Goal: Task Accomplishment & Management: Understand process/instructions

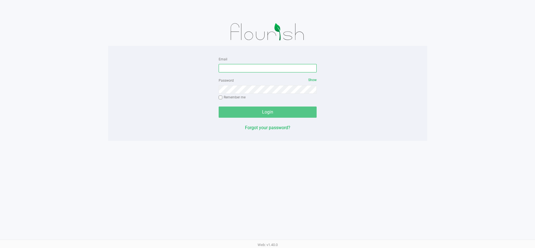
click at [234, 67] on input "Email" at bounding box center [268, 68] width 98 height 8
type input "[EMAIL_ADDRESS][DOMAIN_NAME]"
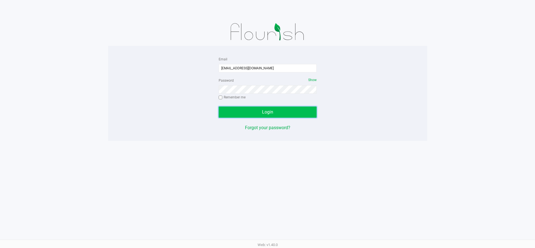
click at [258, 107] on button "Login" at bounding box center [268, 112] width 98 height 11
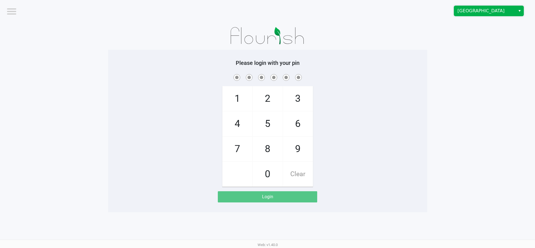
click at [462, 14] on span "[GEOGRAPHIC_DATA]" at bounding box center [485, 11] width 55 height 7
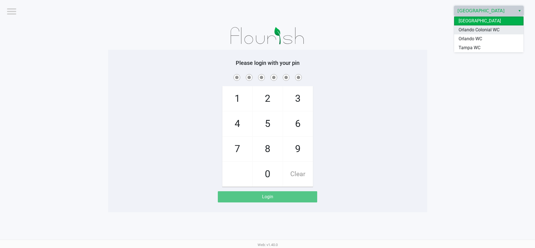
click at [468, 29] on span "Orlando Colonial WC" at bounding box center [479, 30] width 41 height 7
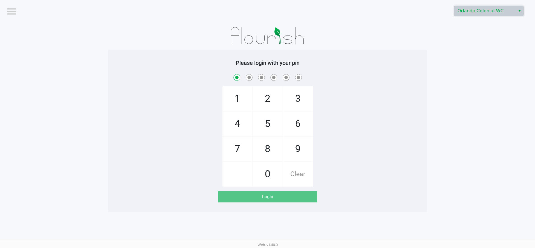
checkbox input "true"
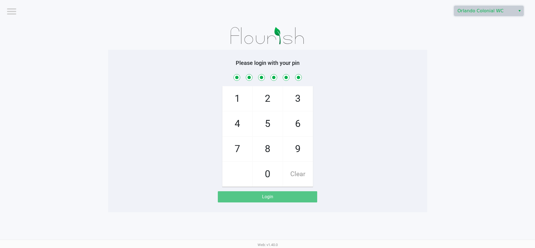
checkbox input "true"
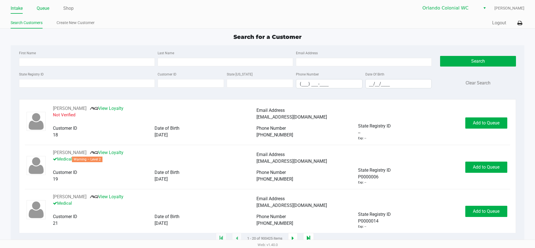
click at [44, 7] on link "Queue" at bounding box center [43, 8] width 13 height 8
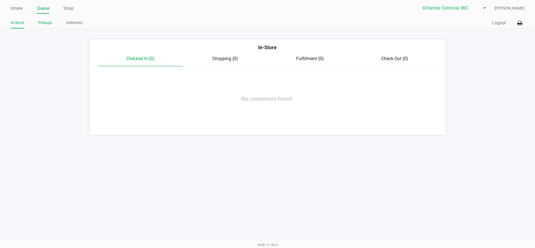
click at [46, 23] on link "Pickups" at bounding box center [45, 22] width 14 height 7
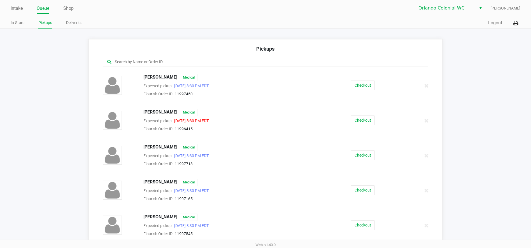
click at [159, 62] on input "text" at bounding box center [256, 62] width 285 height 6
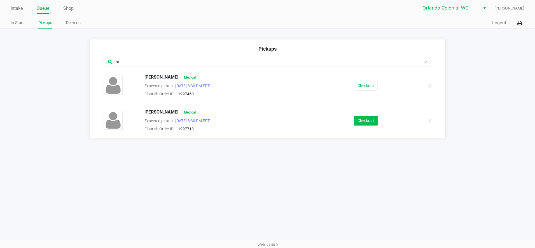
type input "br"
click at [365, 120] on button "Checkout" at bounding box center [366, 121] width 24 height 10
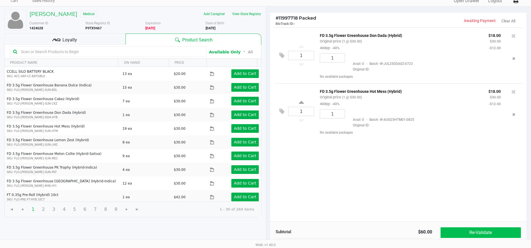
scroll to position [57, 0]
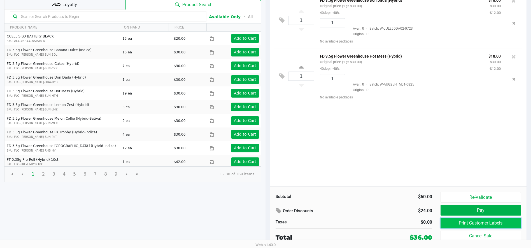
click at [478, 222] on button "Print Customer Labels" at bounding box center [481, 223] width 80 height 11
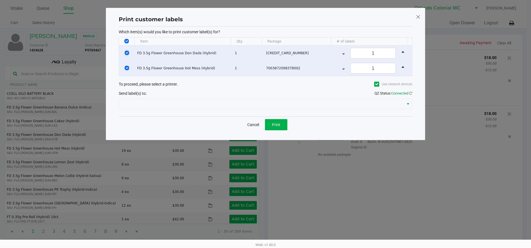
scroll to position [0, 0]
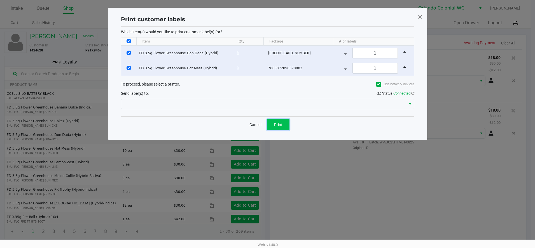
click at [279, 128] on button "Print" at bounding box center [278, 124] width 22 height 11
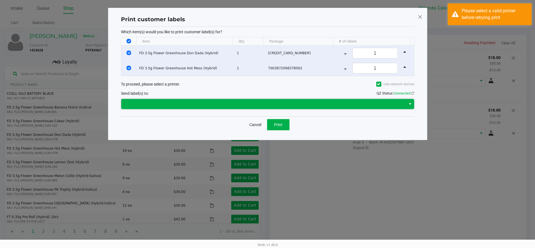
click at [245, 102] on span at bounding box center [264, 104] width 278 height 7
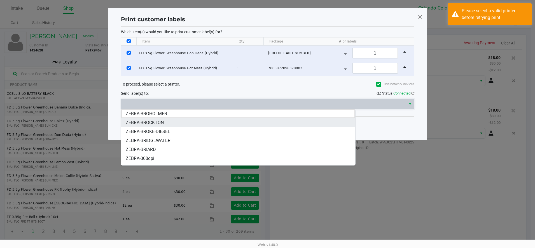
click at [155, 121] on span "ZEBRA-BROCKTON" at bounding box center [145, 123] width 38 height 7
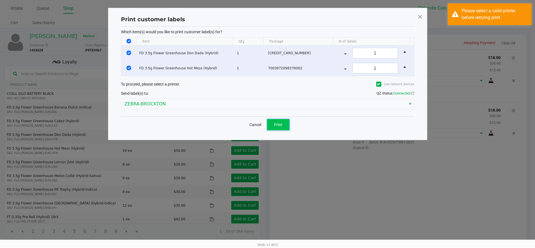
click at [278, 125] on span "Print" at bounding box center [278, 125] width 8 height 4
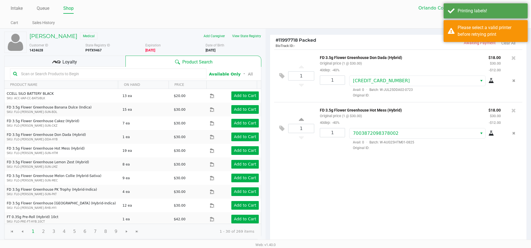
click at [403, 20] on div "Quick Sale Open Drawer Logout" at bounding box center [393, 23] width 255 height 10
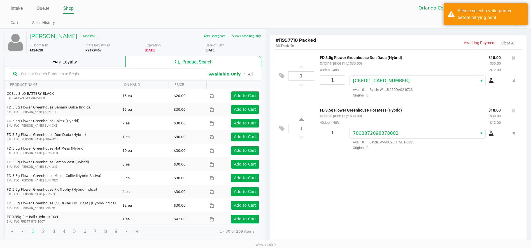
click at [511, 31] on div "# 11997718 Packed BioTrack ID: - Awaiting Payment Clear All 1 FD 3.5g Flower Gr…" at bounding box center [399, 167] width 266 height 277
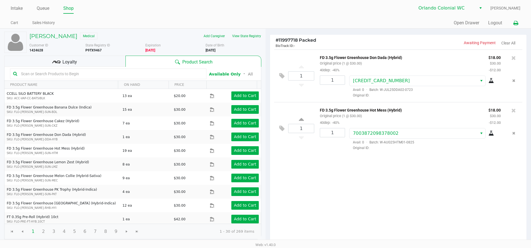
click at [515, 23] on icon at bounding box center [515, 23] width 5 height 4
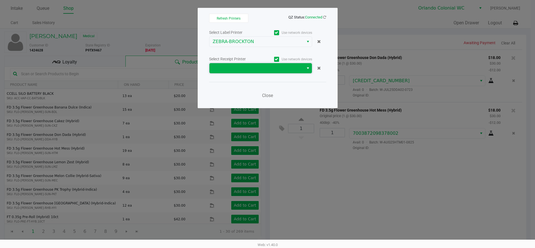
click at [283, 68] on span at bounding box center [257, 68] width 88 height 7
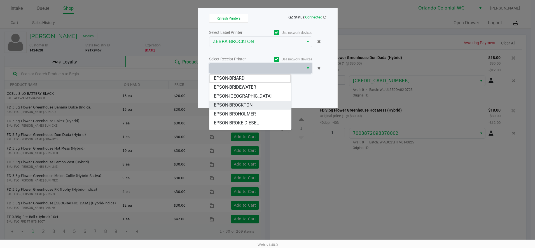
click at [247, 106] on span "EPSON-BROCKTON" at bounding box center [233, 105] width 39 height 7
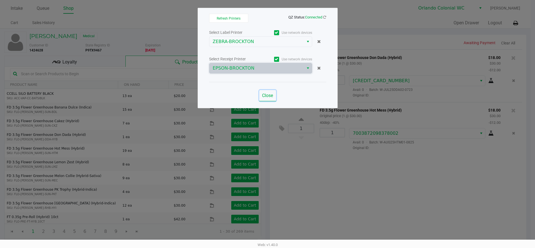
click at [269, 97] on span "Close" at bounding box center [267, 95] width 11 height 5
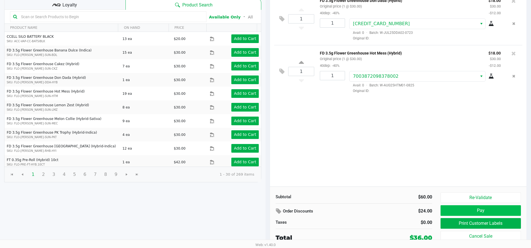
scroll to position [57, 0]
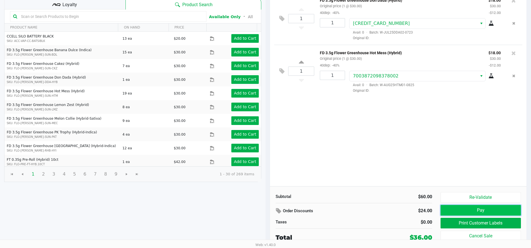
click at [481, 211] on button "Pay" at bounding box center [481, 210] width 80 height 11
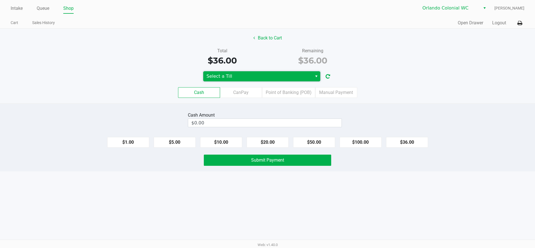
click at [273, 77] on span "Select a Till" at bounding box center [258, 76] width 102 height 7
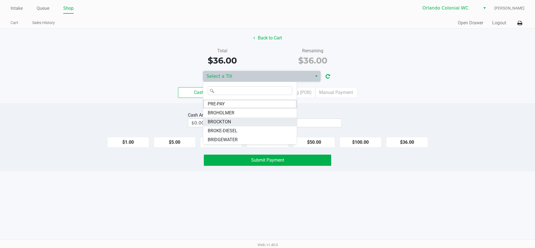
click at [227, 122] on span "BROCKTON" at bounding box center [219, 122] width 23 height 7
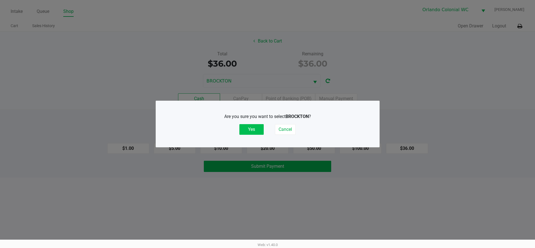
click at [252, 129] on button "Yes" at bounding box center [251, 129] width 24 height 11
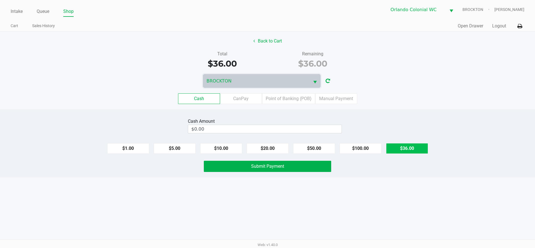
click at [411, 151] on button "$36.00" at bounding box center [407, 148] width 42 height 11
type input "$36.00"
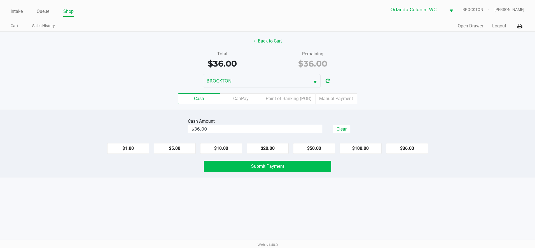
click at [274, 171] on button "Submit Payment" at bounding box center [267, 166] width 127 height 11
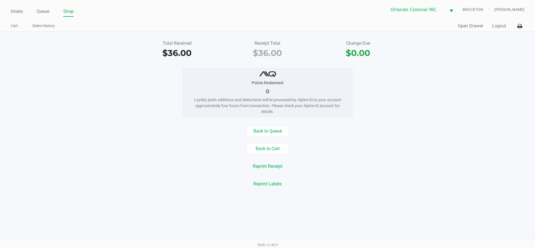
click at [41, 13] on link "Queue" at bounding box center [43, 12] width 13 height 8
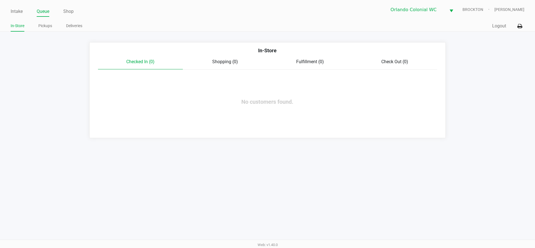
click at [46, 25] on link "Pickups" at bounding box center [45, 25] width 14 height 7
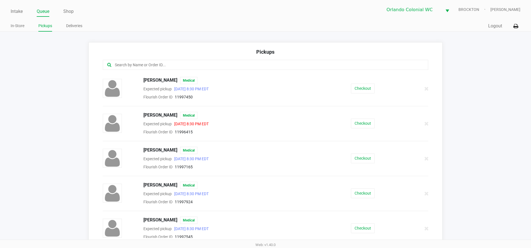
click at [279, 189] on div "Helen Dejesus Medical" at bounding box center [230, 185] width 182 height 7
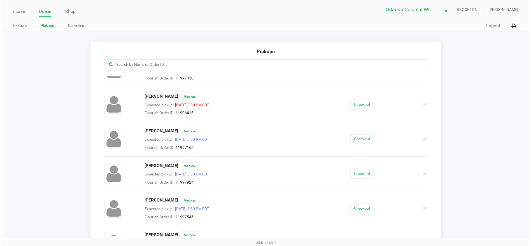
scroll to position [18, 0]
click at [360, 176] on button "Checkout" at bounding box center [363, 176] width 24 height 10
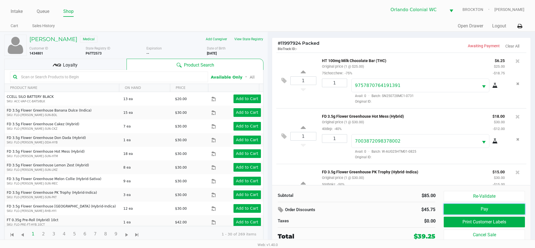
click at [483, 210] on button "Pay" at bounding box center [484, 209] width 81 height 11
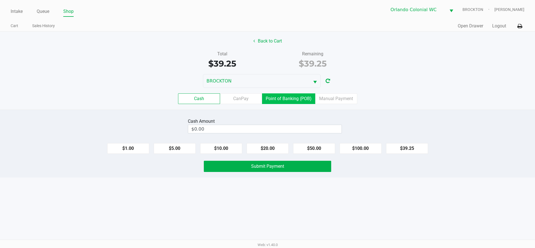
click at [276, 101] on label "Point of Banking (POB)" at bounding box center [288, 99] width 53 height 11
click at [0, 0] on 7 "Point of Banking (POB)" at bounding box center [0, 0] width 0 height 0
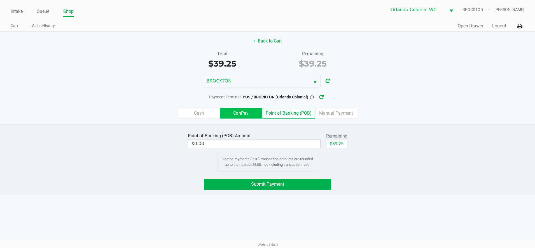
click at [232, 110] on label "CanPay" at bounding box center [241, 113] width 42 height 11
click at [0, 0] on 2 "CanPay" at bounding box center [0, 0] width 0 height 0
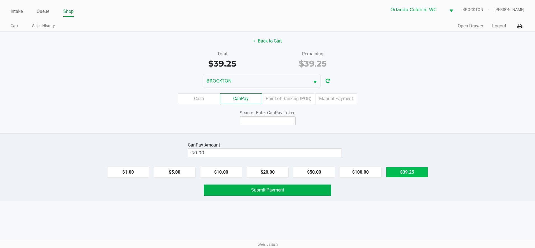
click at [408, 173] on button "$39.25" at bounding box center [407, 172] width 42 height 11
type input "$39.25"
click at [257, 120] on input at bounding box center [268, 121] width 56 height 9
type input "q4143289q"
click at [277, 194] on button "Submit Payment" at bounding box center [267, 190] width 127 height 11
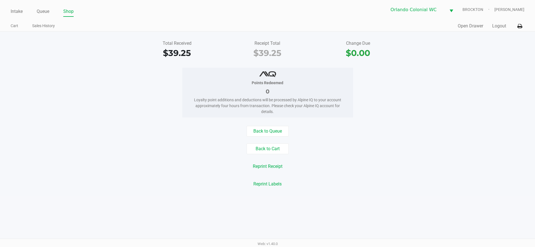
click at [19, 9] on link "Intake" at bounding box center [17, 12] width 12 height 8
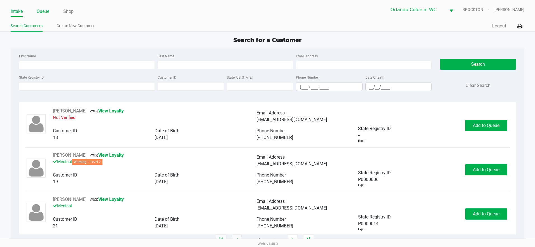
click at [48, 9] on link "Queue" at bounding box center [43, 12] width 13 height 8
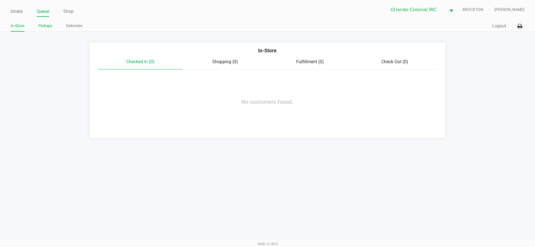
click at [46, 27] on link "Pickups" at bounding box center [45, 25] width 14 height 7
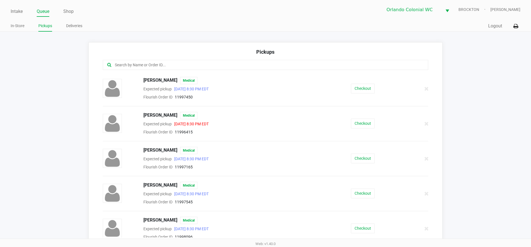
click at [155, 64] on input "text" at bounding box center [256, 65] width 285 height 6
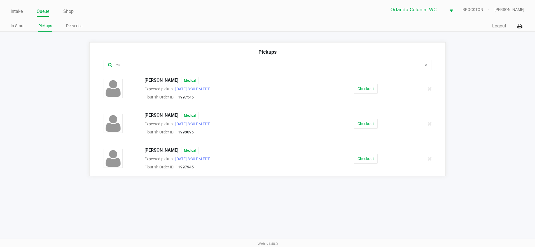
type input "es"
click at [363, 160] on button "Checkout" at bounding box center [366, 159] width 24 height 10
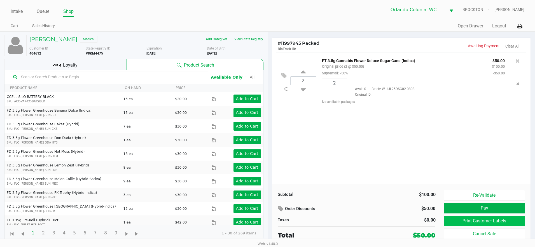
click at [467, 224] on button "Print Customer Labels" at bounding box center [484, 221] width 81 height 11
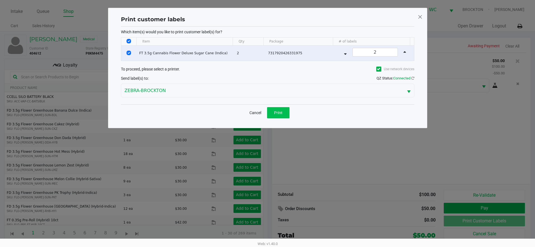
click at [285, 112] on button "Print" at bounding box center [278, 112] width 22 height 11
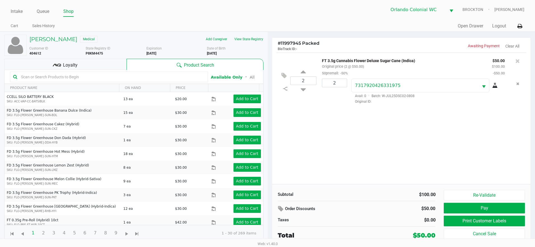
click at [476, 210] on button "Pay" at bounding box center [484, 208] width 81 height 11
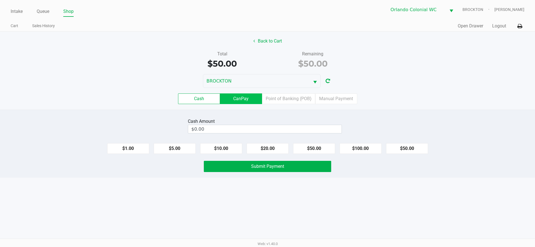
click at [247, 99] on label "CanPay" at bounding box center [241, 99] width 42 height 11
click at [0, 0] on 2 "CanPay" at bounding box center [0, 0] width 0 height 0
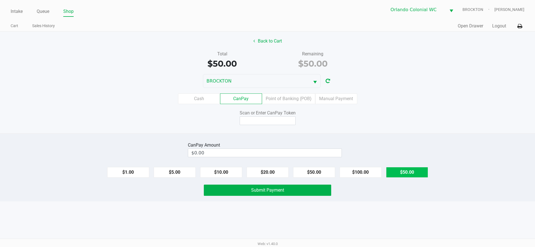
click at [415, 173] on button "$50.00" at bounding box center [407, 172] width 42 height 11
type input "$50.00"
click at [278, 123] on input at bounding box center [268, 121] width 56 height 9
type input "X6948406X"
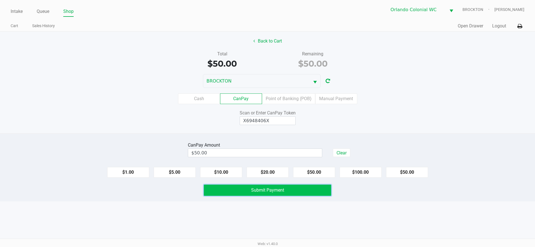
click at [277, 195] on button "Submit Payment" at bounding box center [267, 190] width 127 height 11
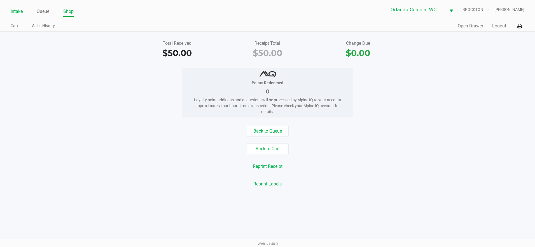
click at [18, 12] on link "Intake" at bounding box center [17, 12] width 12 height 8
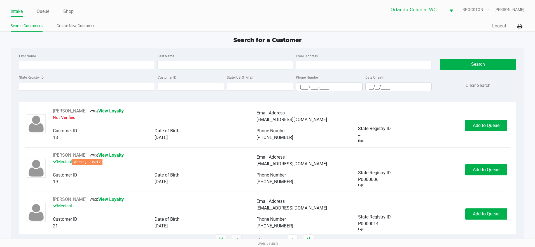
click at [171, 65] on input "Last Name" at bounding box center [226, 65] width 136 height 8
type input "nixon"
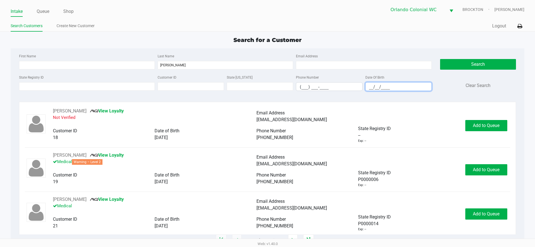
click at [377, 86] on input "__/__/____" at bounding box center [399, 87] width 66 height 9
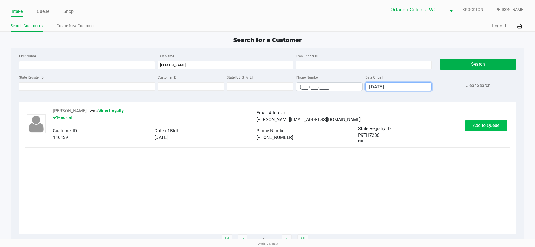
type input "05/03/1980"
click at [485, 124] on span "Add to Queue" at bounding box center [486, 125] width 27 height 5
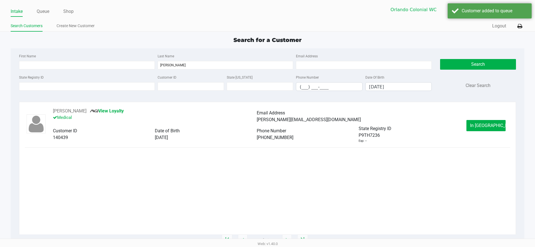
click at [485, 127] on span "In Queue" at bounding box center [493, 125] width 47 height 5
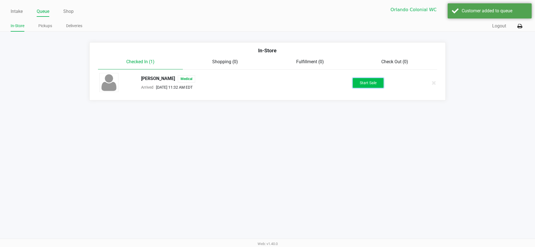
click at [382, 82] on button "Start Sale" at bounding box center [368, 83] width 31 height 10
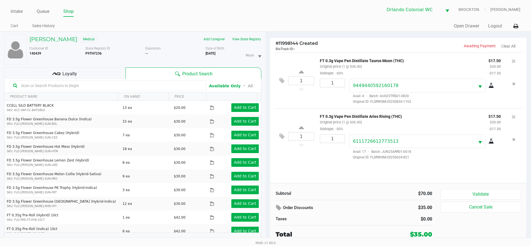
click at [87, 72] on div "Loyalty" at bounding box center [64, 73] width 121 height 11
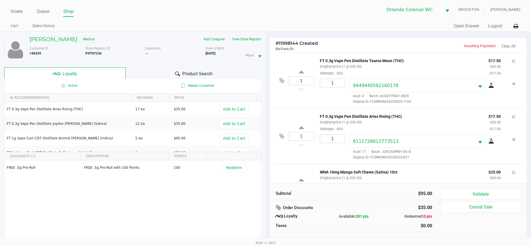
scroll to position [31, 0]
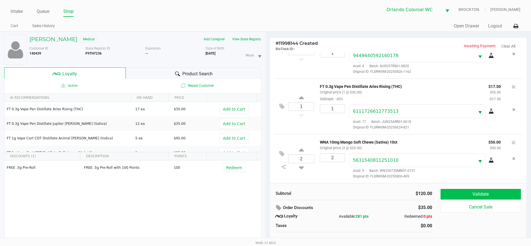
click at [483, 197] on button "Validate" at bounding box center [481, 194] width 80 height 11
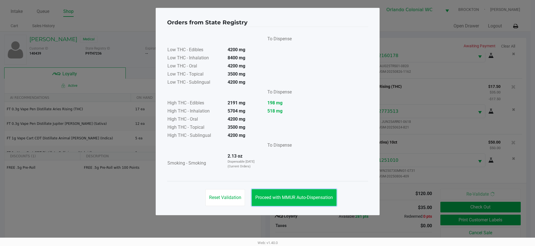
click at [296, 199] on span "Proceed with MMUR Auto-Dispensation" at bounding box center [294, 197] width 78 height 5
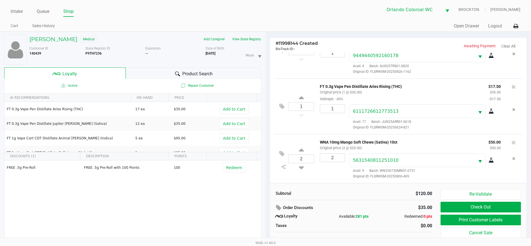
click at [478, 221] on button "Print Customer Labels" at bounding box center [481, 220] width 80 height 11
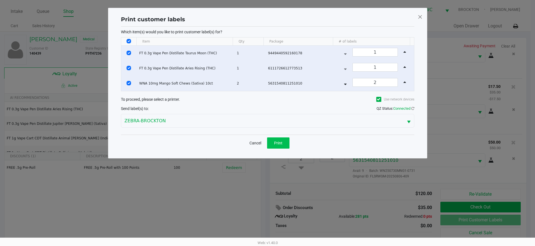
click at [276, 147] on button "Print" at bounding box center [278, 143] width 22 height 11
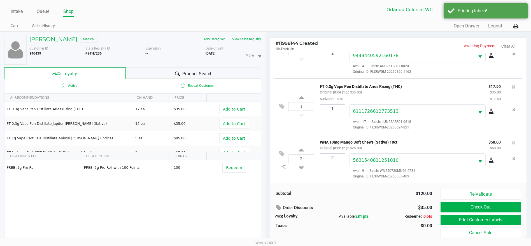
scroll to position [6, 0]
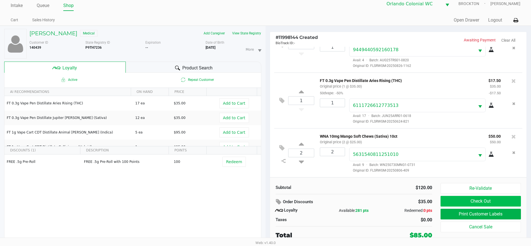
click at [479, 201] on button "Check Out" at bounding box center [481, 201] width 80 height 11
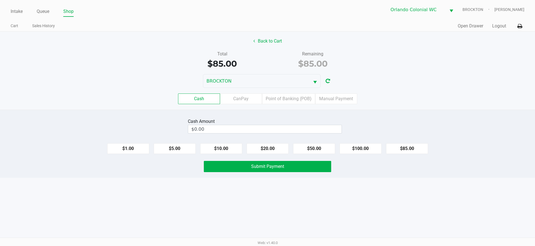
click at [289, 99] on label "Point of Banking (POB)" at bounding box center [288, 99] width 53 height 11
click at [0, 0] on 7 "Point of Banking (POB)" at bounding box center [0, 0] width 0 height 0
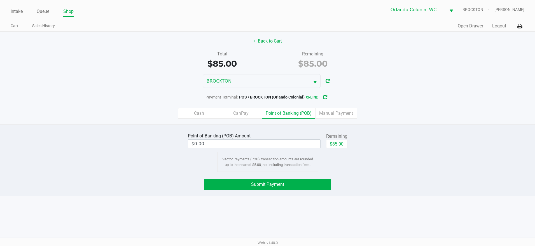
click at [341, 147] on button "$85.00" at bounding box center [336, 144] width 21 height 8
type input "$85.00"
click at [284, 181] on button "Submit Payment" at bounding box center [267, 184] width 127 height 11
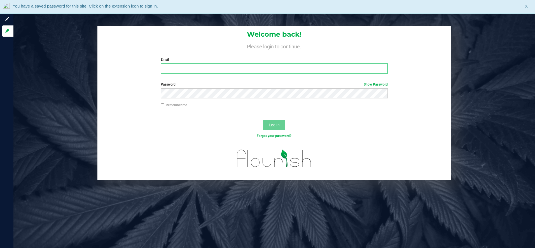
click at [175, 70] on input "Email" at bounding box center [274, 69] width 227 height 10
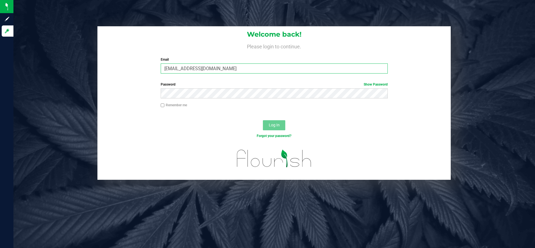
type input "[EMAIL_ADDRESS][DOMAIN_NAME]"
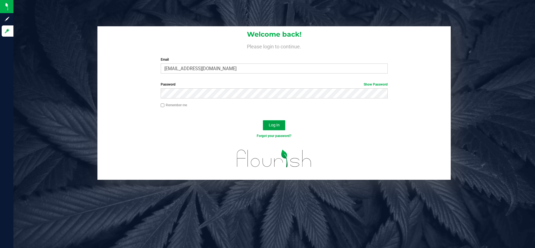
click at [274, 126] on span "Log In" at bounding box center [274, 125] width 11 height 4
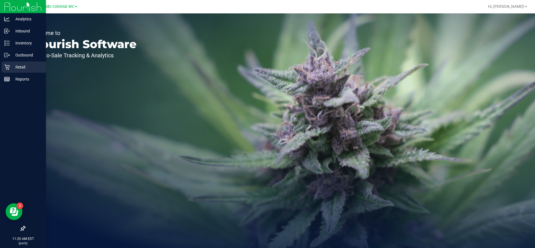
click at [24, 66] on p "Retail" at bounding box center [27, 67] width 34 height 7
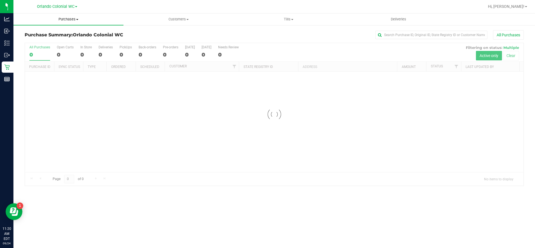
click at [71, 18] on span "Purchases" at bounding box center [68, 19] width 110 height 5
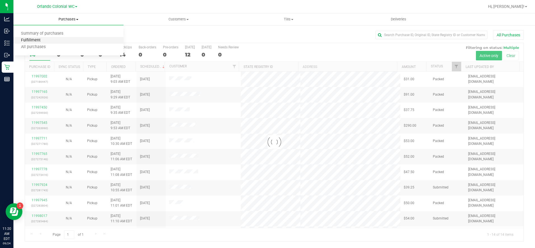
click at [31, 41] on span "Fulfillment" at bounding box center [30, 40] width 35 height 5
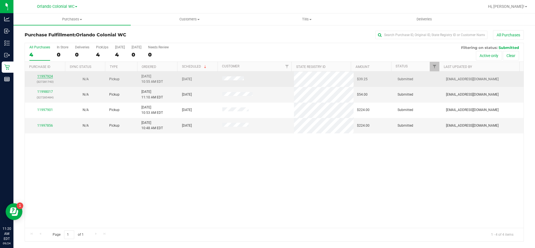
click at [47, 77] on link "11997924" at bounding box center [45, 77] width 16 height 4
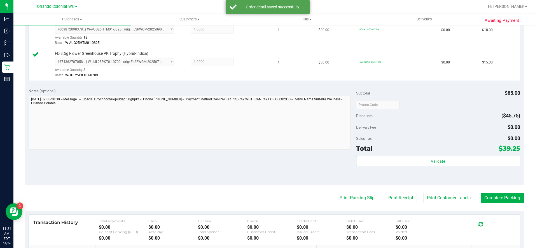
scroll to position [199, 0]
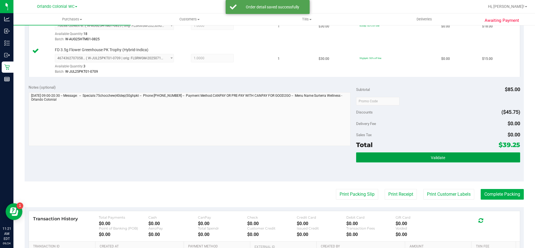
click at [415, 157] on button "Validate" at bounding box center [438, 158] width 164 height 10
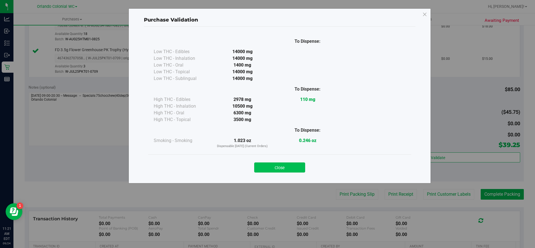
click at [288, 163] on button "Close" at bounding box center [279, 168] width 51 height 10
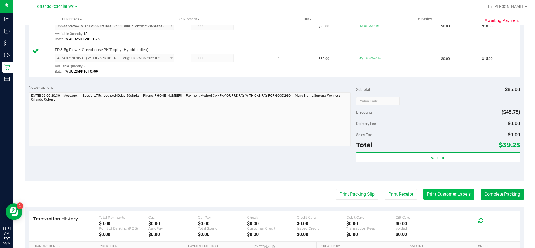
click at [438, 190] on button "Print Customer Labels" at bounding box center [449, 194] width 51 height 11
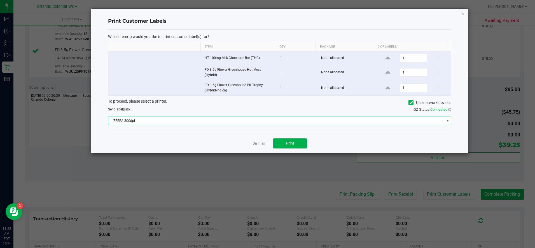
click at [229, 120] on span "ZEBRA-300dpi" at bounding box center [276, 121] width 336 height 8
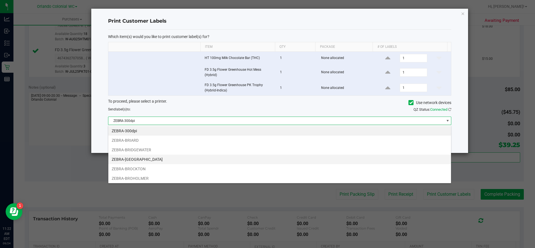
scroll to position [8, 343]
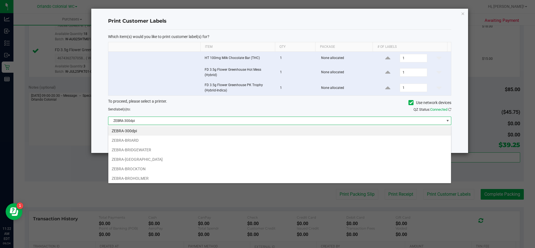
drag, startPoint x: 139, startPoint y: 168, endPoint x: 182, endPoint y: 164, distance: 42.2
click at [140, 168] on li "ZEBRA-BROCKTON" at bounding box center [279, 169] width 343 height 10
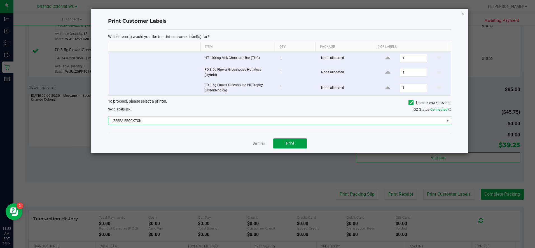
click at [296, 144] on button "Print" at bounding box center [290, 144] width 34 height 10
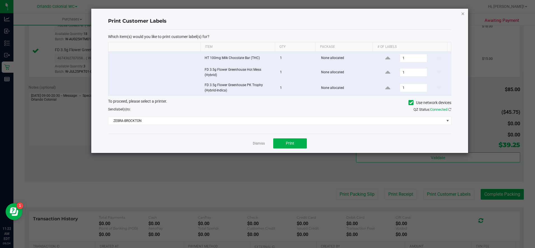
click at [462, 14] on icon "button" at bounding box center [463, 13] width 4 height 7
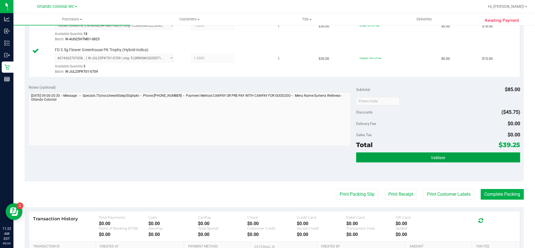
click at [434, 161] on button "Validate" at bounding box center [438, 158] width 164 height 10
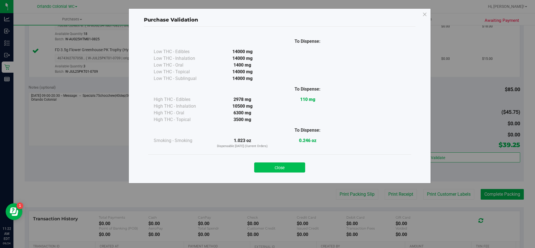
click at [288, 168] on button "Close" at bounding box center [279, 168] width 51 height 10
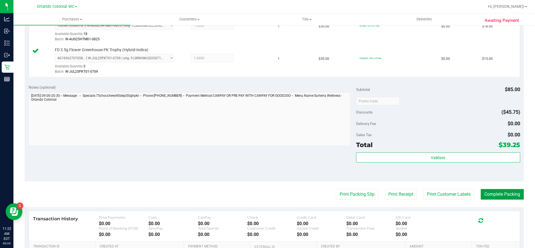
click at [491, 192] on button "Complete Packing" at bounding box center [502, 194] width 43 height 11
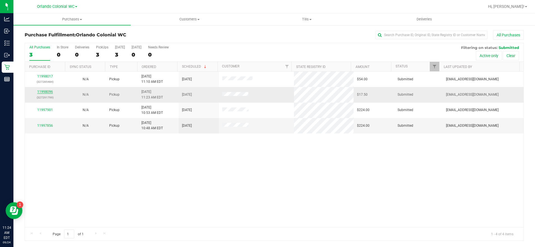
click at [46, 93] on link "11998096" at bounding box center [45, 92] width 16 height 4
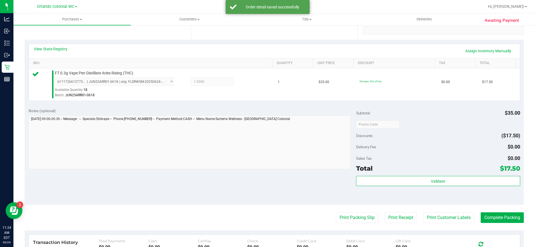
scroll to position [121, 0]
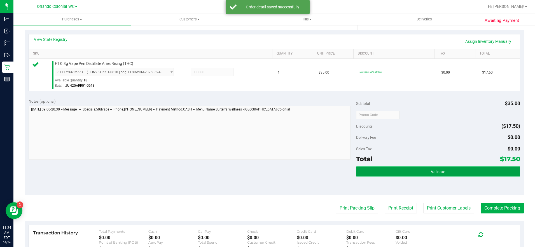
click at [386, 169] on button "Validate" at bounding box center [438, 172] width 164 height 10
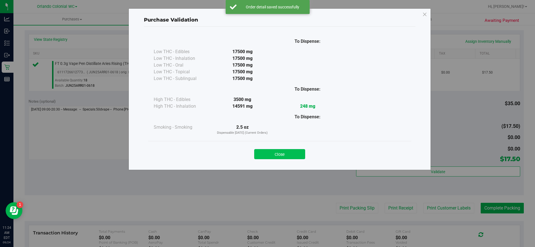
click at [282, 156] on button "Close" at bounding box center [279, 154] width 51 height 10
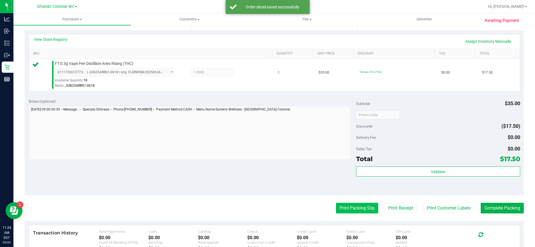
click at [349, 212] on button "Print Packing Slip" at bounding box center [357, 208] width 42 height 11
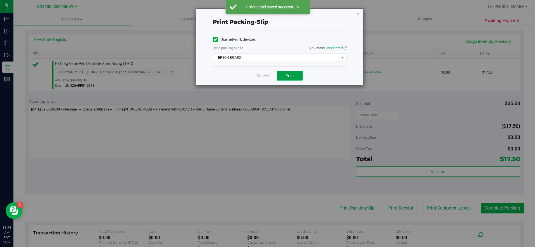
click at [293, 74] on span "Print" at bounding box center [290, 76] width 8 height 4
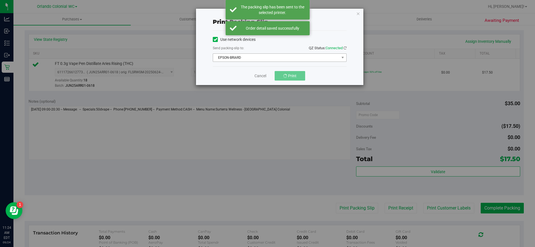
click at [273, 60] on span "EPSON-BRIARD" at bounding box center [276, 58] width 126 height 8
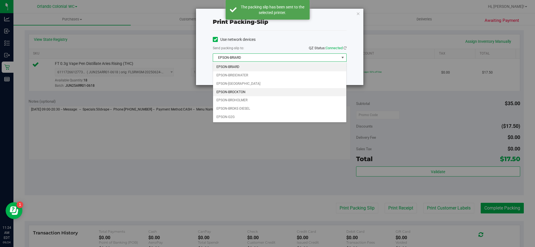
click at [239, 92] on li "EPSON-BROCKTON" at bounding box center [279, 92] width 133 height 8
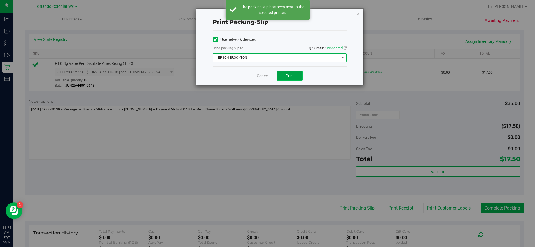
click at [290, 76] on span "Print" at bounding box center [290, 76] width 8 height 4
click at [357, 13] on icon "button" at bounding box center [358, 13] width 4 height 7
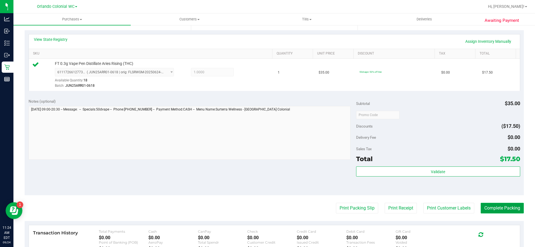
click at [500, 213] on button "Complete Packing" at bounding box center [502, 208] width 43 height 11
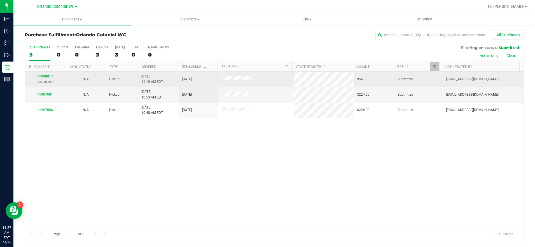
click at [47, 77] on link "11998017" at bounding box center [45, 77] width 16 height 4
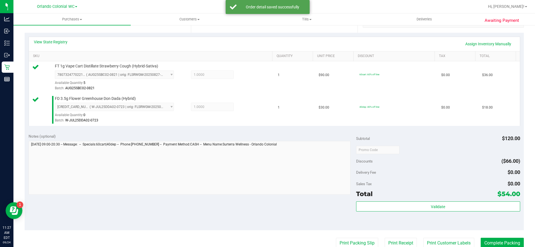
scroll to position [118, 0]
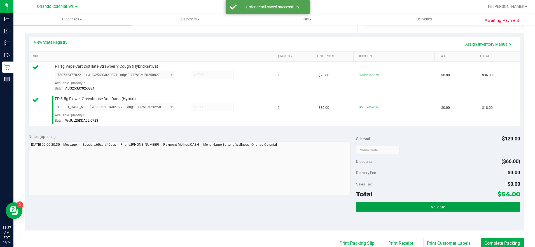
click at [434, 208] on span "Validate" at bounding box center [438, 207] width 14 height 4
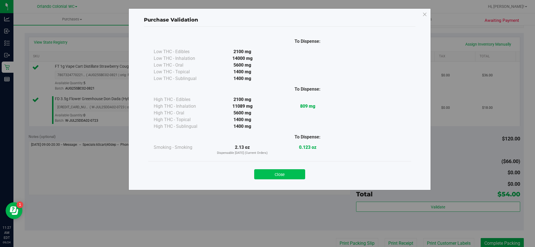
click at [281, 175] on button "Close" at bounding box center [279, 174] width 51 height 10
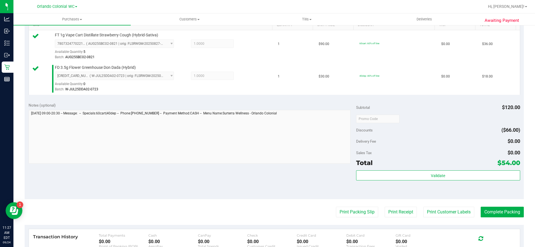
scroll to position [164, 0]
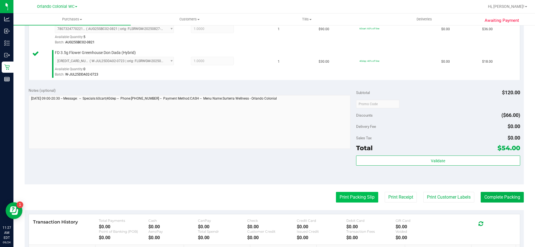
click at [354, 198] on button "Print Packing Slip" at bounding box center [357, 197] width 42 height 11
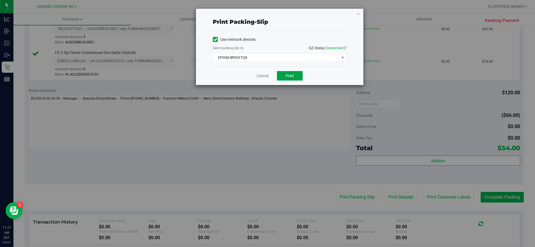
click at [291, 77] on span "Print" at bounding box center [290, 76] width 8 height 4
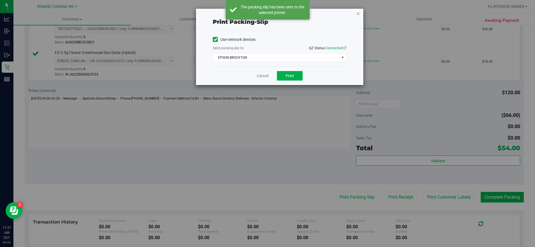
click at [357, 13] on icon "button" at bounding box center [358, 13] width 4 height 7
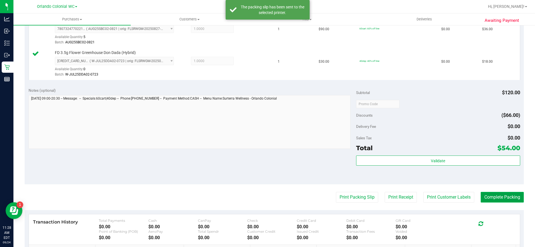
click at [501, 198] on button "Complete Packing" at bounding box center [502, 197] width 43 height 11
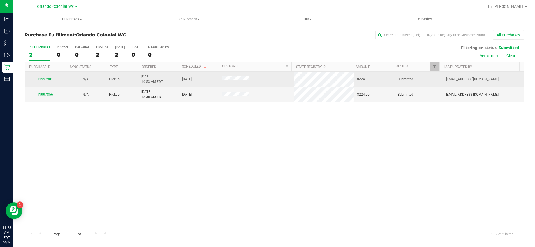
click at [48, 80] on link "11997901" at bounding box center [45, 79] width 16 height 4
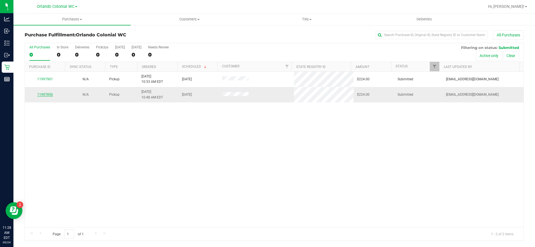
click at [46, 95] on link "11997856" at bounding box center [45, 95] width 16 height 4
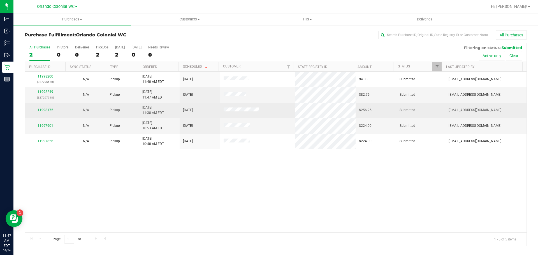
click at [46, 109] on link "11998175" at bounding box center [46, 110] width 16 height 4
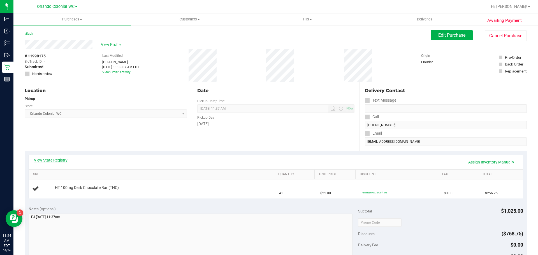
click at [59, 158] on link "View State Registry" at bounding box center [51, 160] width 34 height 6
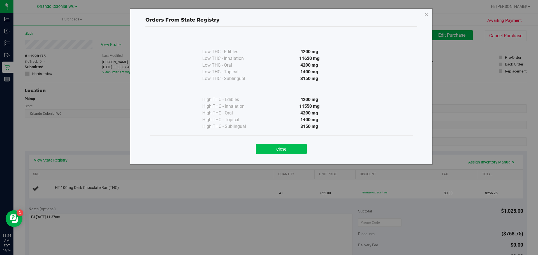
click at [278, 153] on button "Close" at bounding box center [281, 149] width 51 height 10
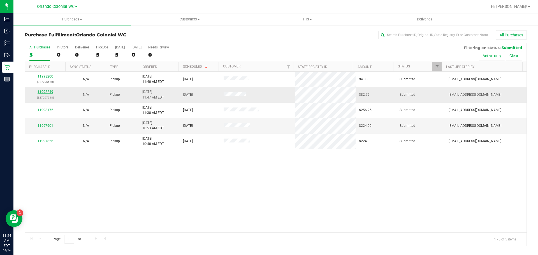
click at [48, 90] on link "11998249" at bounding box center [46, 92] width 16 height 4
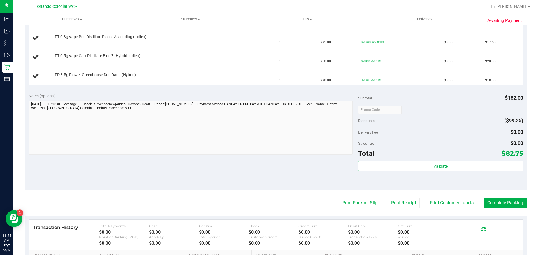
scroll to position [196, 0]
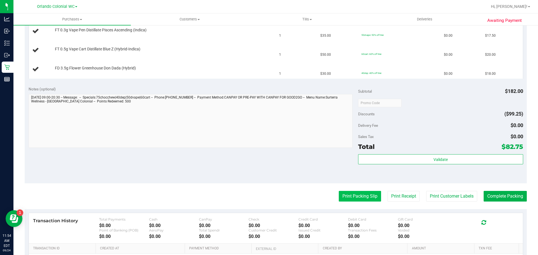
click at [352, 199] on button "Print Packing Slip" at bounding box center [360, 196] width 42 height 11
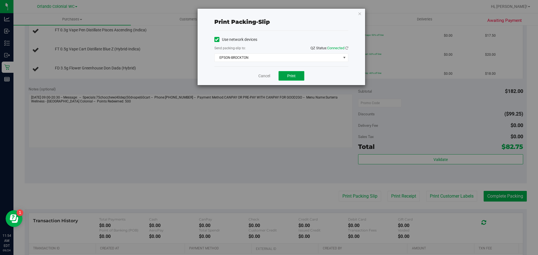
click at [297, 79] on button "Print" at bounding box center [291, 76] width 26 height 10
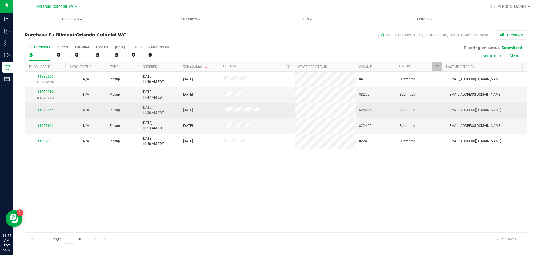
click at [47, 111] on link "11998175" at bounding box center [46, 110] width 16 height 4
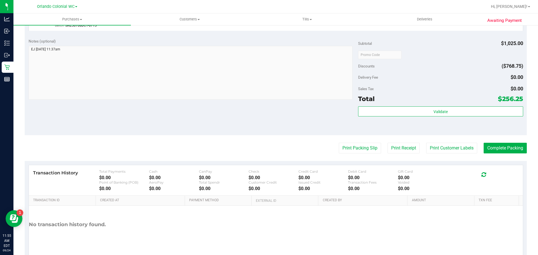
scroll to position [187, 0]
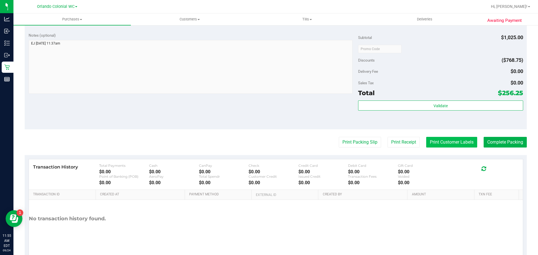
click at [449, 143] on button "Print Customer Labels" at bounding box center [451, 142] width 51 height 11
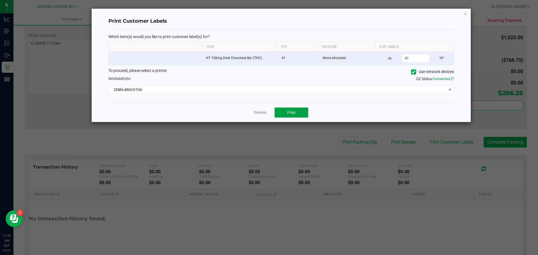
click at [296, 110] on button "Print" at bounding box center [291, 113] width 34 height 10
click at [465, 14] on icon "button" at bounding box center [465, 13] width 4 height 7
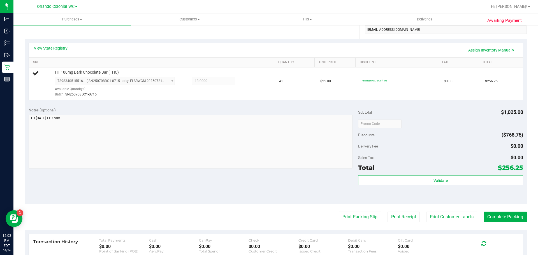
scroll to position [75, 0]
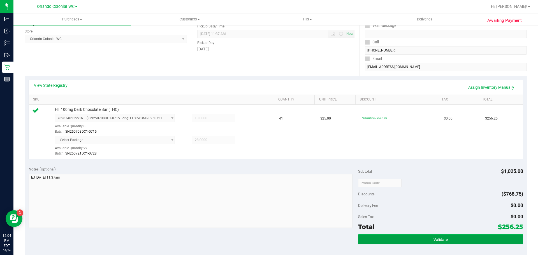
click at [426, 244] on button "Validate" at bounding box center [440, 239] width 165 height 10
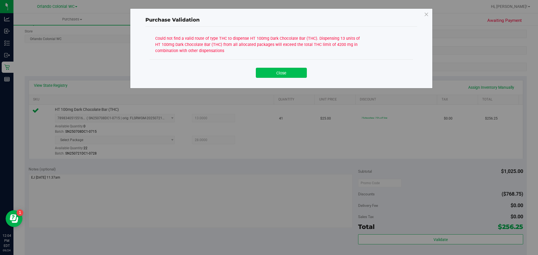
click at [283, 75] on button "Close" at bounding box center [281, 73] width 51 height 10
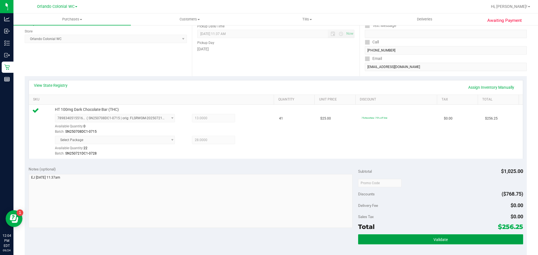
click at [437, 236] on button "Validate" at bounding box center [440, 239] width 165 height 10
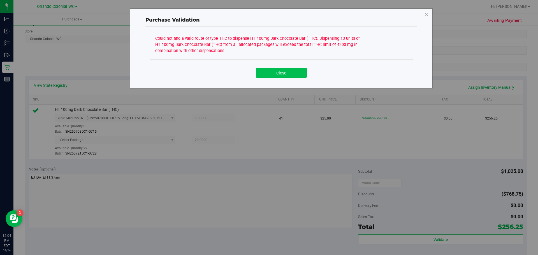
click at [284, 73] on button "Close" at bounding box center [281, 73] width 51 height 10
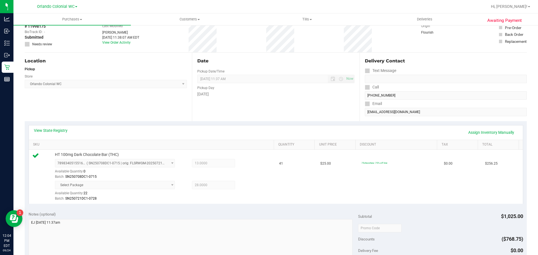
scroll to position [0, 0]
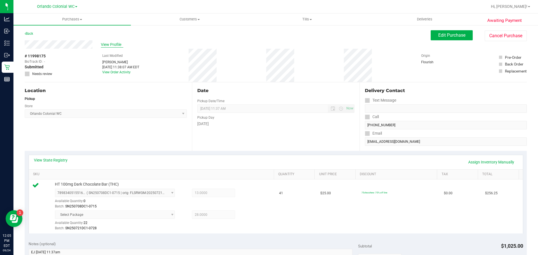
click at [112, 44] on span "View Profile" at bounding box center [112, 45] width 22 height 6
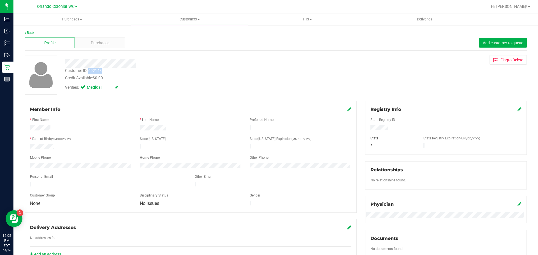
drag, startPoint x: 107, startPoint y: 71, endPoint x: 88, endPoint y: 72, distance: 19.1
click at [88, 72] on div "Customer ID: 692148 Credit Available: $0.00" at bounding box center [188, 74] width 255 height 13
copy div "692148"
click at [368, 128] on div at bounding box center [445, 128] width 159 height 6
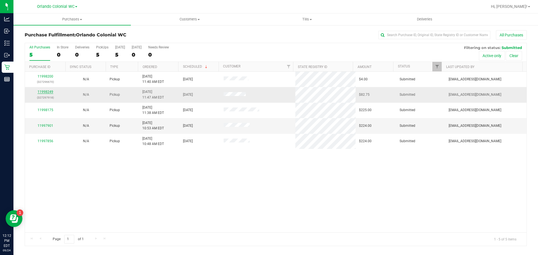
click at [50, 90] on link "11998249" at bounding box center [46, 92] width 16 height 4
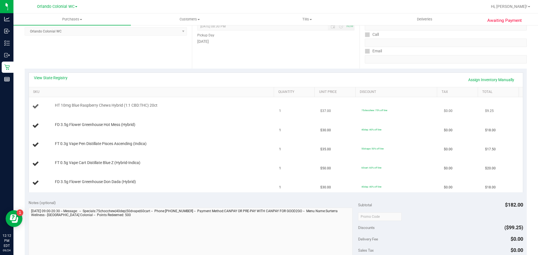
scroll to position [112, 0]
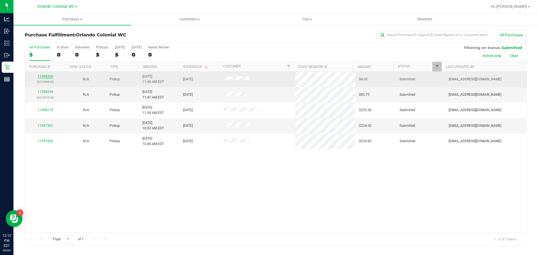
click at [42, 76] on link "11998200" at bounding box center [46, 77] width 16 height 4
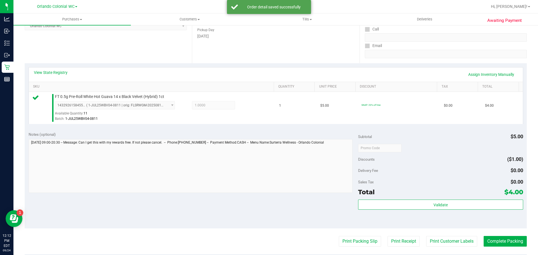
scroll to position [99, 0]
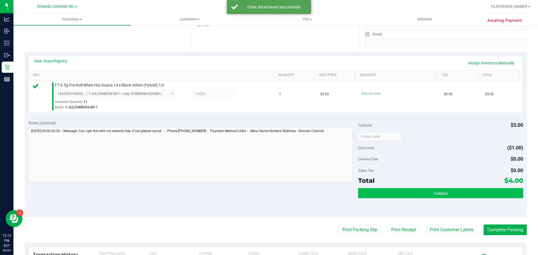
click at [422, 188] on button "Validate" at bounding box center [440, 193] width 165 height 10
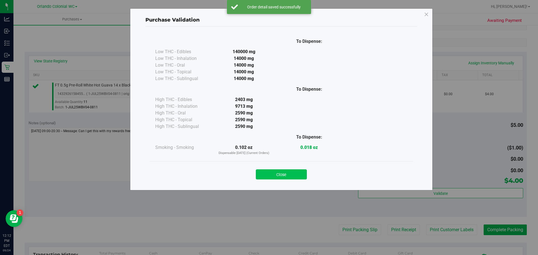
click at [278, 176] on button "Close" at bounding box center [281, 174] width 51 height 10
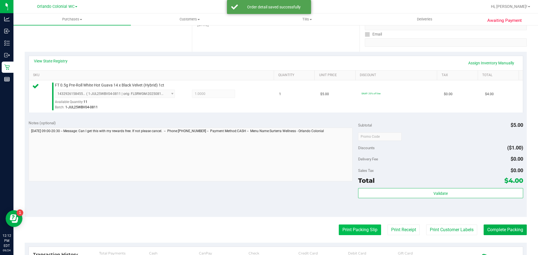
click at [358, 227] on button "Print Packing Slip" at bounding box center [360, 230] width 42 height 11
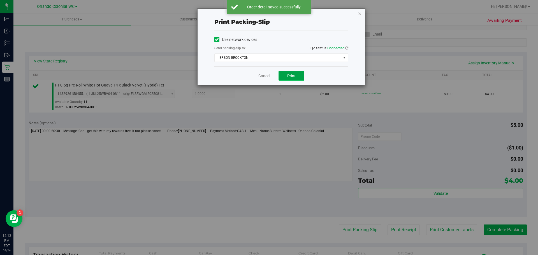
click at [294, 73] on button "Print" at bounding box center [291, 76] width 26 height 10
click at [361, 14] on icon "button" at bounding box center [360, 13] width 4 height 7
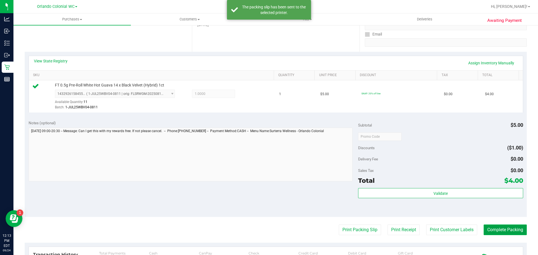
click at [503, 225] on button "Complete Packing" at bounding box center [504, 230] width 43 height 11
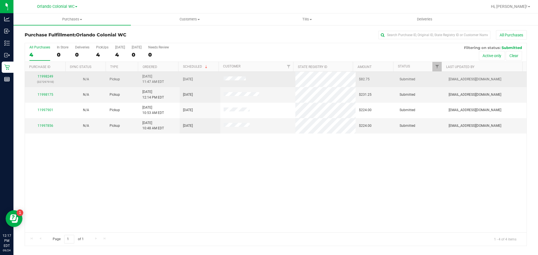
click at [46, 79] on div "All Purchases 4 In Store 0 Deliveries 0 PickUps 4 [DATE] 4 [DATE] 0 Needs Revie…" at bounding box center [276, 144] width 502 height 203
click at [49, 76] on link "11998249" at bounding box center [46, 77] width 16 height 4
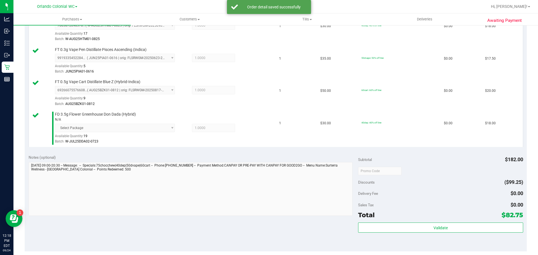
scroll to position [201, 0]
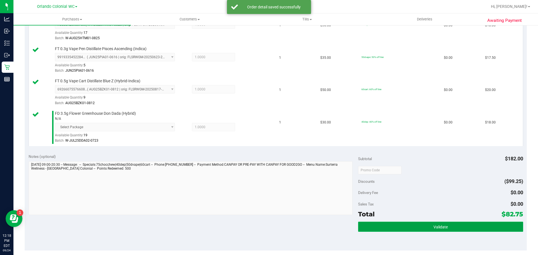
click at [427, 228] on button "Validate" at bounding box center [440, 227] width 165 height 10
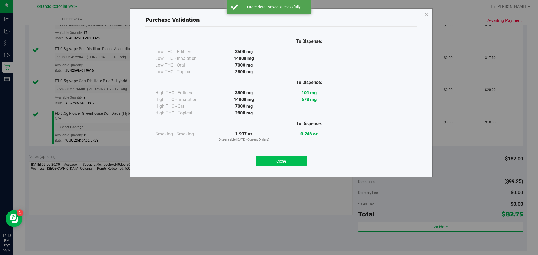
click at [279, 161] on button "Close" at bounding box center [281, 161] width 51 height 10
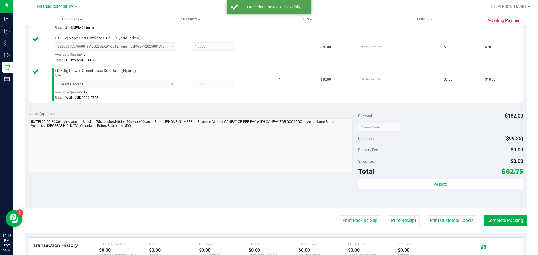
scroll to position [275, 0]
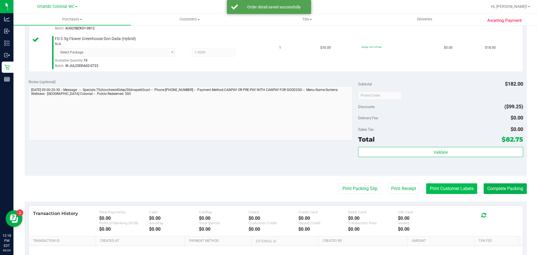
click at [441, 189] on button "Print Customer Labels" at bounding box center [451, 188] width 51 height 11
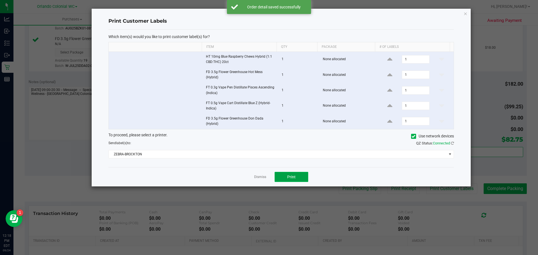
click at [294, 179] on span "Print" at bounding box center [291, 177] width 8 height 4
click at [464, 10] on icon "button" at bounding box center [465, 13] width 4 height 7
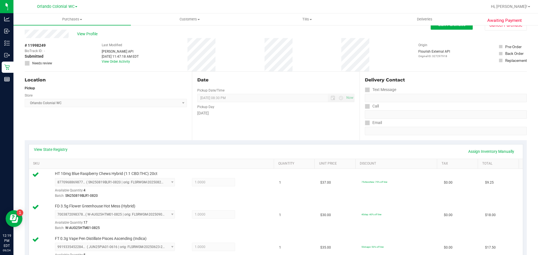
scroll to position [0, 0]
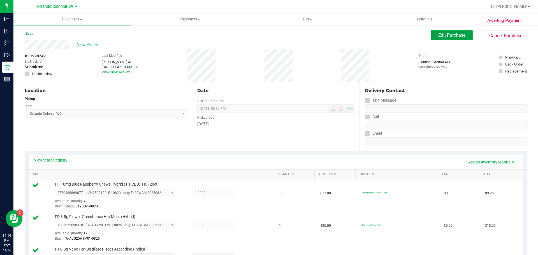
click at [450, 36] on span "Edit Purchase" at bounding box center [451, 34] width 27 height 5
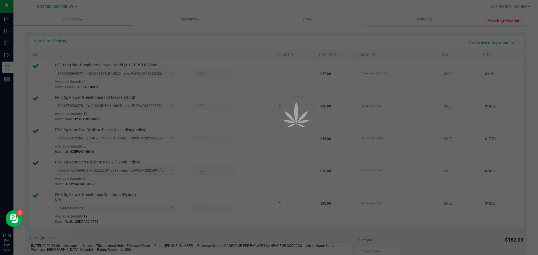
scroll to position [130, 0]
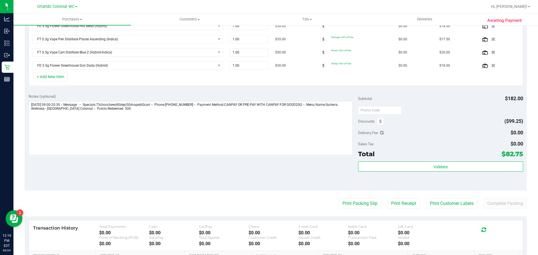
scroll to position [186, 0]
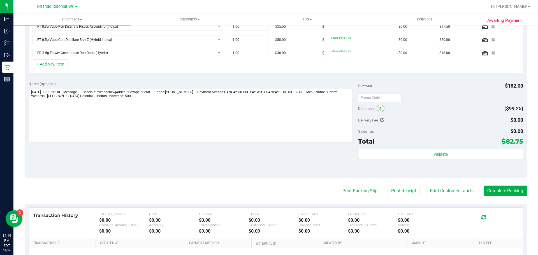
click at [379, 109] on icon at bounding box center [380, 109] width 2 height 4
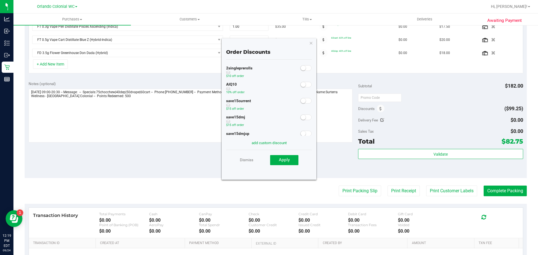
click at [301, 83] on small at bounding box center [303, 84] width 5 height 5
click at [286, 162] on span "Apply" at bounding box center [284, 159] width 11 height 5
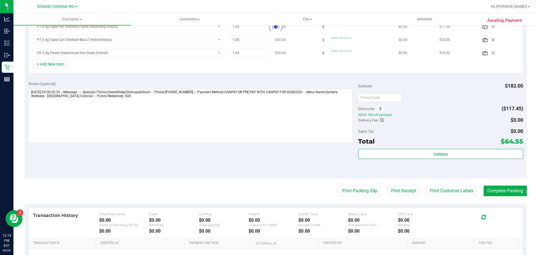
scroll to position [177, 0]
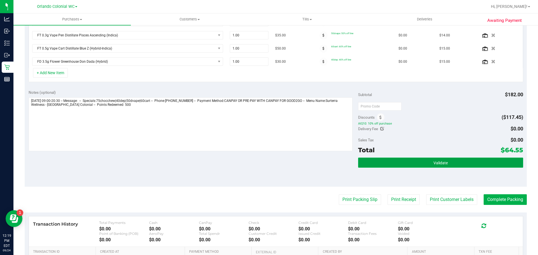
click at [415, 164] on button "Validate" at bounding box center [440, 163] width 165 height 10
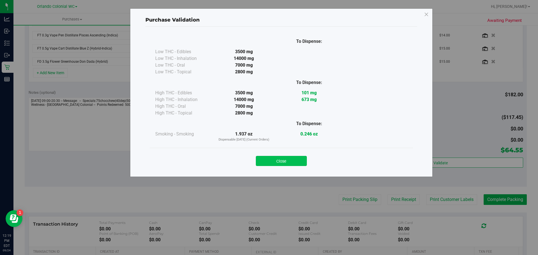
click at [287, 162] on button "Close" at bounding box center [281, 161] width 51 height 10
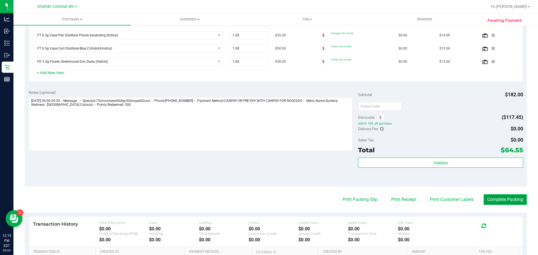
click at [504, 199] on button "Complete Packing" at bounding box center [504, 199] width 43 height 11
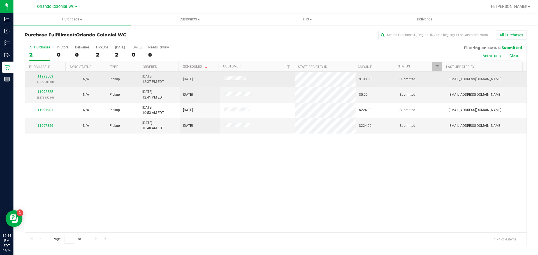
click at [51, 76] on link "11998563" at bounding box center [46, 77] width 16 height 4
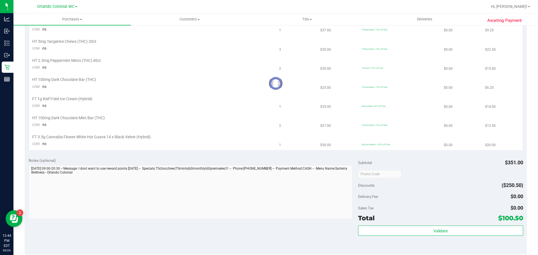
scroll to position [224, 0]
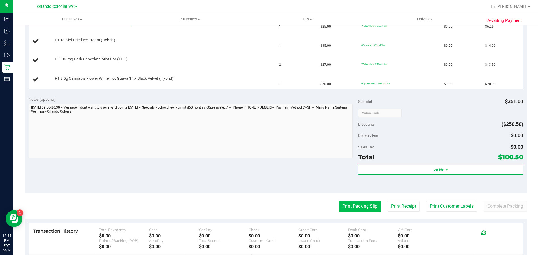
click at [347, 208] on button "Print Packing Slip" at bounding box center [360, 206] width 42 height 11
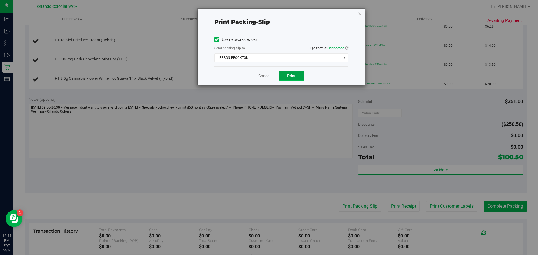
click at [290, 76] on span "Print" at bounding box center [291, 76] width 8 height 4
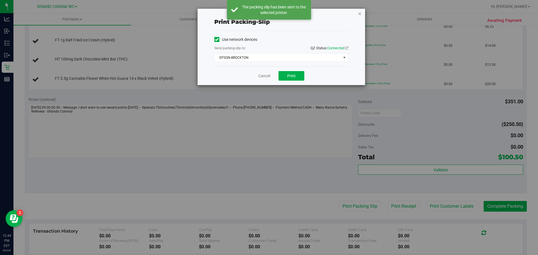
click at [359, 14] on icon "button" at bounding box center [360, 13] width 4 height 7
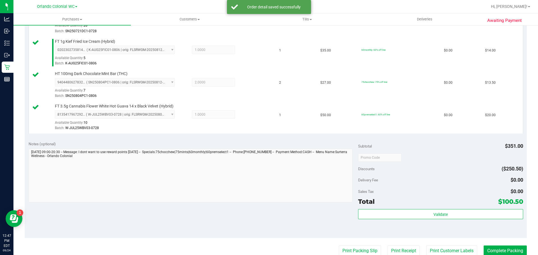
scroll to position [274, 0]
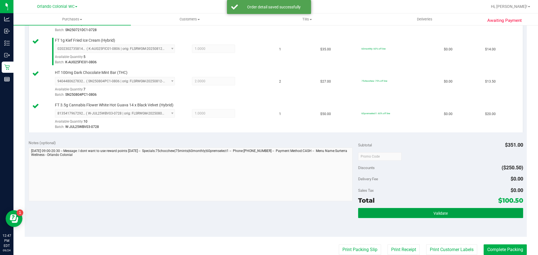
click at [435, 211] on span "Validate" at bounding box center [440, 213] width 14 height 4
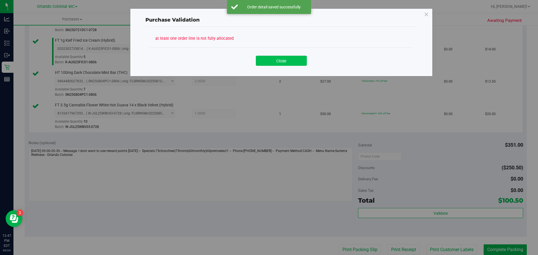
click at [288, 64] on button "Close" at bounding box center [281, 61] width 51 height 10
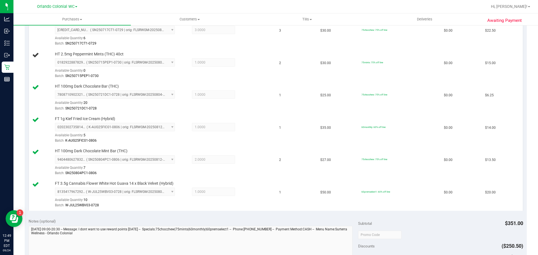
scroll to position [195, 0]
click at [247, 183] on div "FT 3.5g Cannabis Flower White Hot Guava 14 x Black Velvet (Hybrid) 813541796729…" at bounding box center [161, 196] width 219 height 28
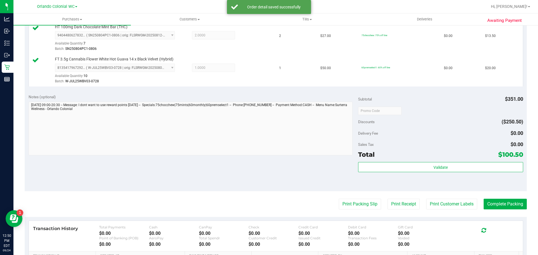
scroll to position [353, 0]
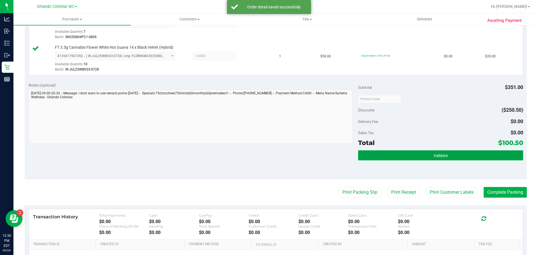
click at [426, 159] on button "Validate" at bounding box center [440, 155] width 165 height 10
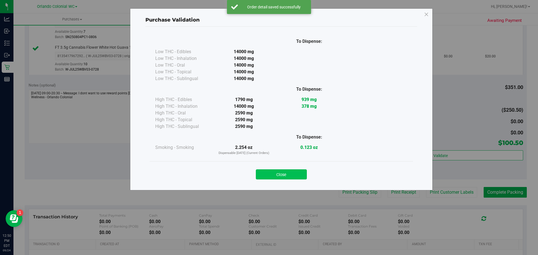
click at [280, 177] on button "Close" at bounding box center [281, 174] width 51 height 10
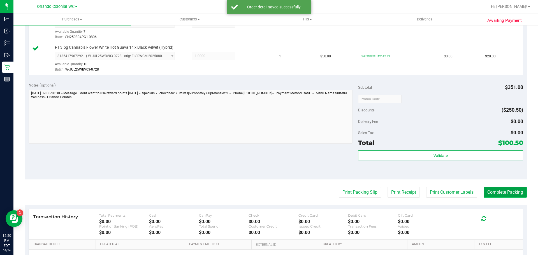
click at [508, 191] on button "Complete Packing" at bounding box center [504, 192] width 43 height 11
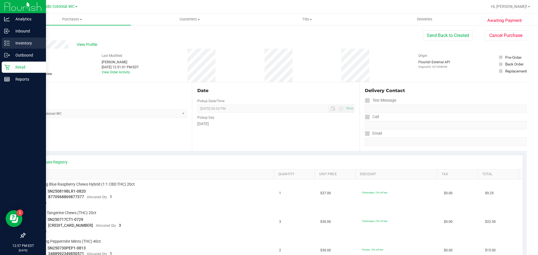
click at [20, 41] on p "Inventory" at bounding box center [27, 43] width 34 height 7
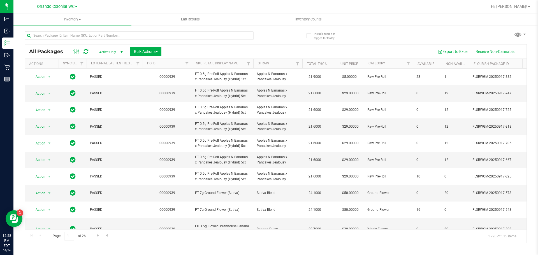
click at [113, 52] on span "Active Only" at bounding box center [109, 52] width 31 height 8
click at [116, 35] on input "text" at bounding box center [139, 35] width 229 height 8
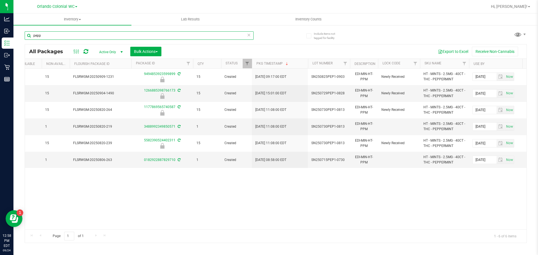
scroll to position [0, 378]
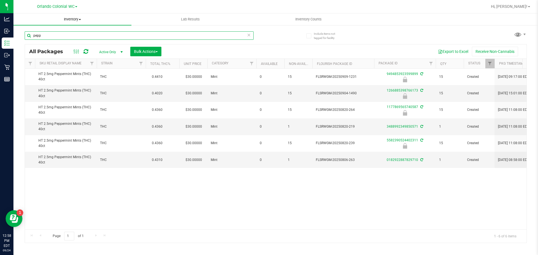
type input "pepp"
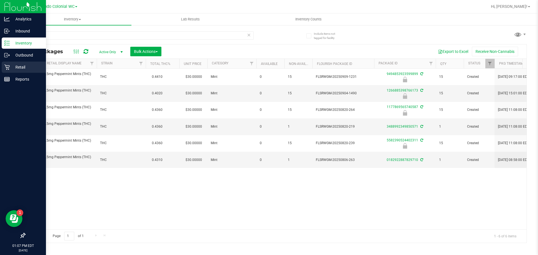
click at [11, 66] on p "Retail" at bounding box center [27, 67] width 34 height 7
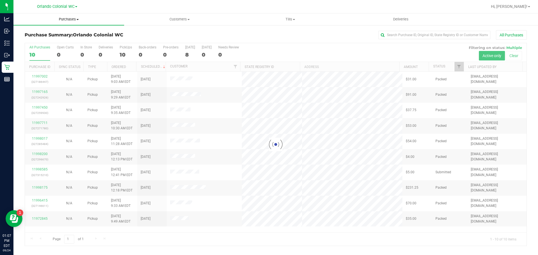
click at [70, 19] on span "Purchases" at bounding box center [68, 19] width 111 height 5
click at [38, 38] on span "Fulfillment" at bounding box center [30, 40] width 35 height 5
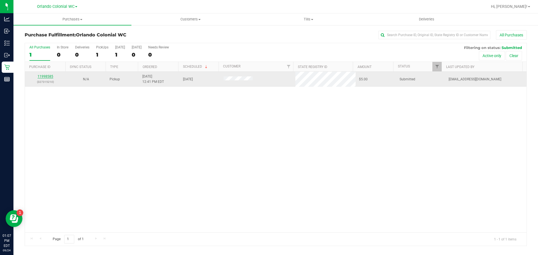
click at [45, 78] on link "11998585" at bounding box center [46, 77] width 16 height 4
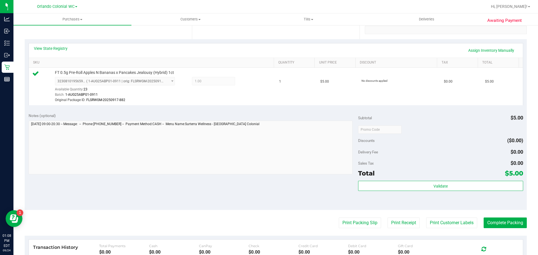
scroll to position [112, 0]
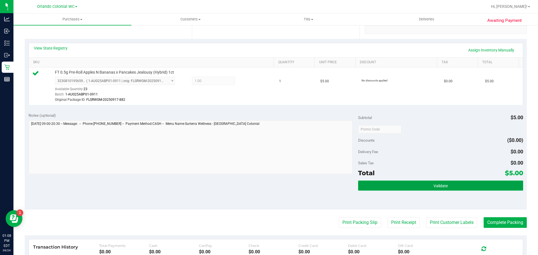
click at [423, 186] on button "Validate" at bounding box center [440, 186] width 165 height 10
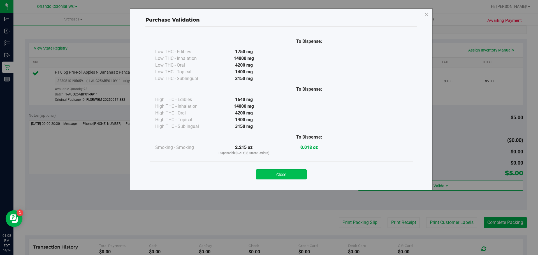
click at [283, 171] on button "Close" at bounding box center [281, 174] width 51 height 10
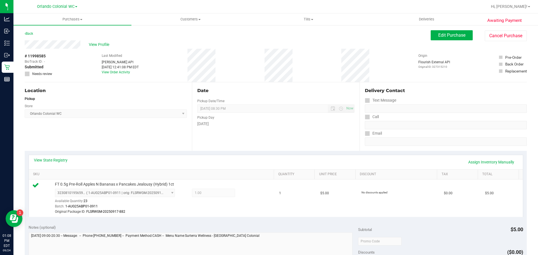
scroll to position [208, 0]
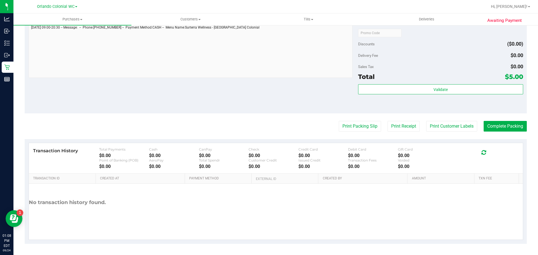
click at [449, 75] on div "Total $5.00" at bounding box center [440, 77] width 165 height 10
click at [507, 123] on button "Complete Packing" at bounding box center [504, 126] width 43 height 11
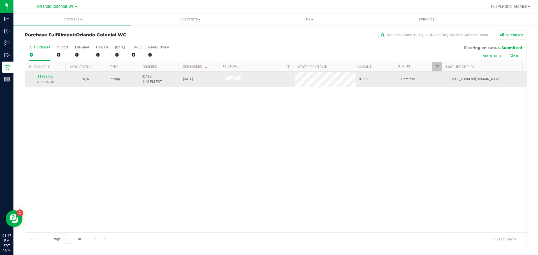
click at [47, 76] on link "11998766" at bounding box center [46, 77] width 16 height 4
click at [50, 76] on link "11998858" at bounding box center [46, 77] width 16 height 4
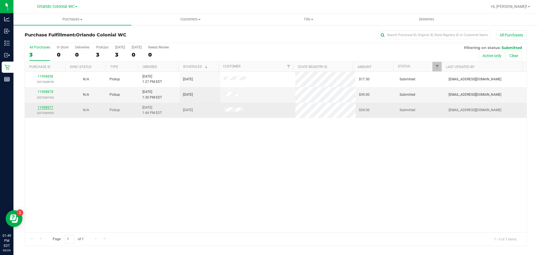
click at [46, 108] on link "11998977" at bounding box center [46, 108] width 16 height 4
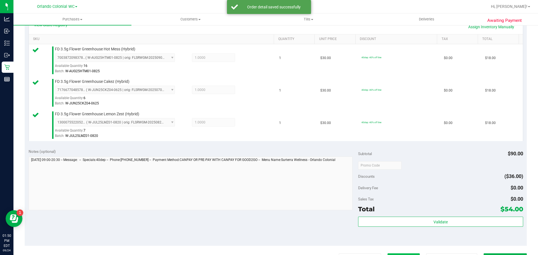
scroll to position [196, 0]
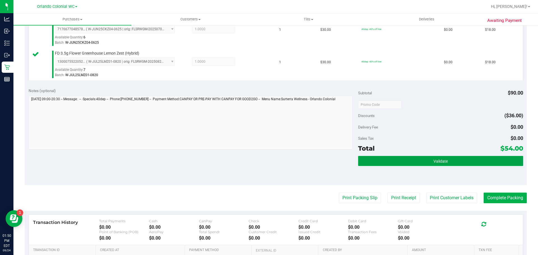
click at [441, 159] on button "Validate" at bounding box center [440, 161] width 165 height 10
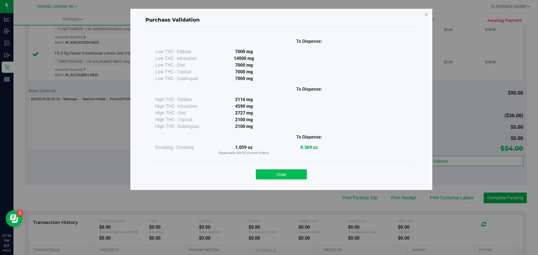
click at [286, 173] on button "Close" at bounding box center [281, 174] width 51 height 10
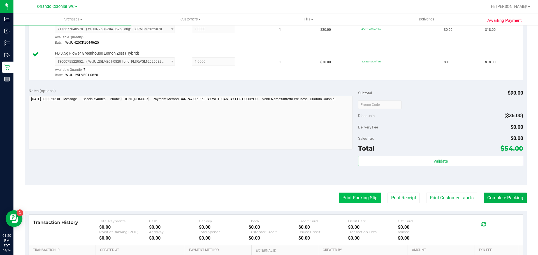
click at [348, 196] on button "Print Packing Slip" at bounding box center [360, 198] width 42 height 11
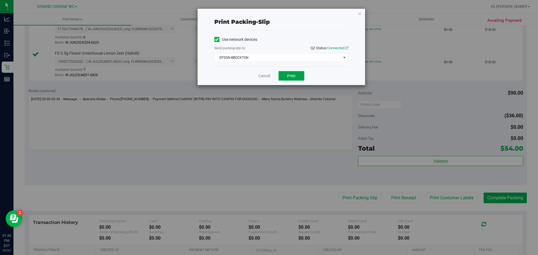
click at [293, 75] on span "Print" at bounding box center [291, 76] width 8 height 4
click at [361, 12] on icon "button" at bounding box center [360, 13] width 4 height 7
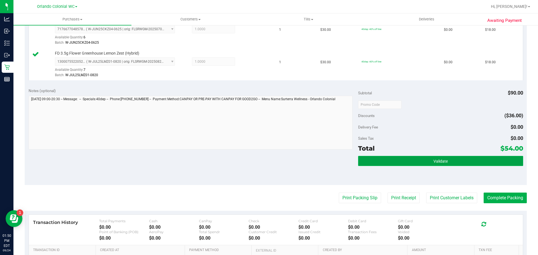
click at [423, 164] on button "Validate" at bounding box center [440, 161] width 165 height 10
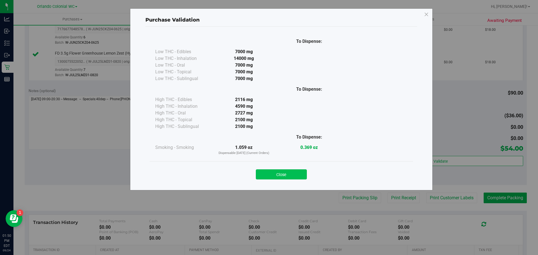
click at [286, 170] on button "Close" at bounding box center [281, 174] width 51 height 10
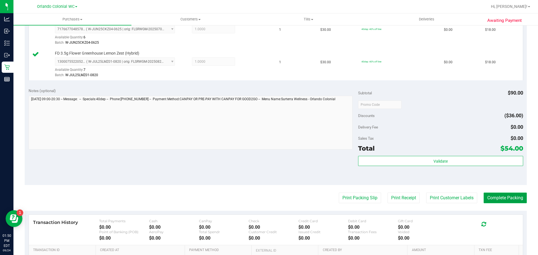
click at [505, 198] on button "Complete Packing" at bounding box center [504, 198] width 43 height 11
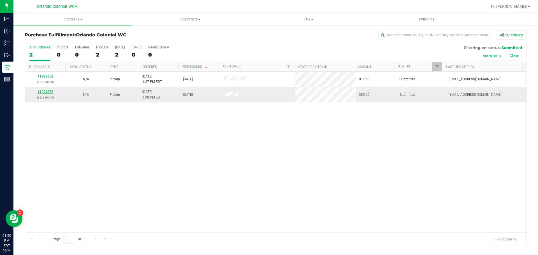
click at [45, 91] on link "11998878" at bounding box center [46, 92] width 16 height 4
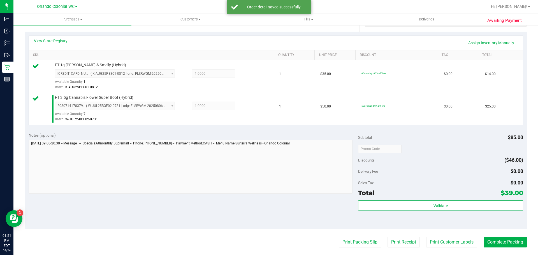
scroll to position [153, 0]
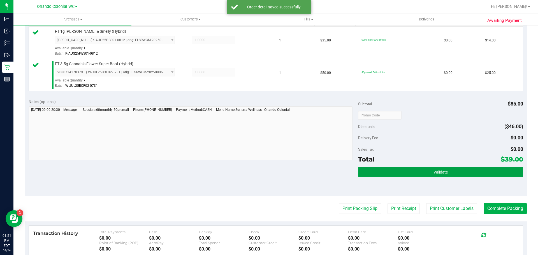
click at [436, 171] on span "Validate" at bounding box center [440, 172] width 14 height 4
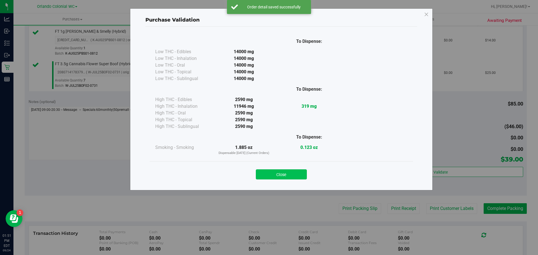
click at [295, 172] on button "Close" at bounding box center [281, 174] width 51 height 10
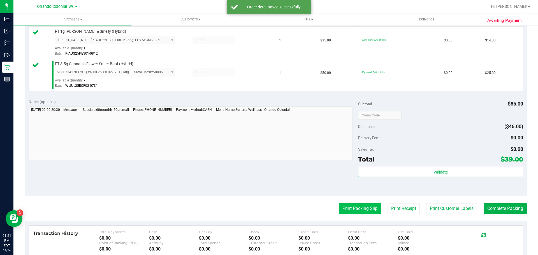
click at [359, 208] on button "Print Packing Slip" at bounding box center [360, 208] width 42 height 11
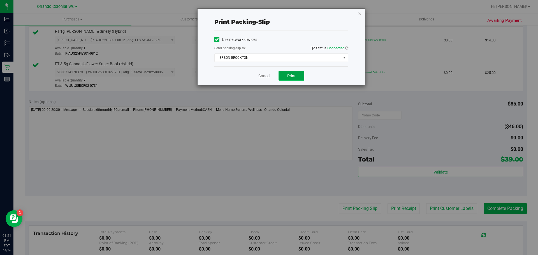
click at [298, 77] on button "Print" at bounding box center [291, 76] width 26 height 10
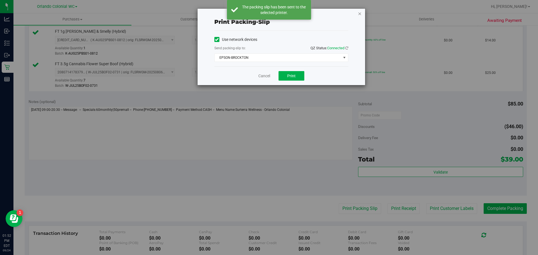
click at [358, 13] on icon "button" at bounding box center [360, 13] width 4 height 7
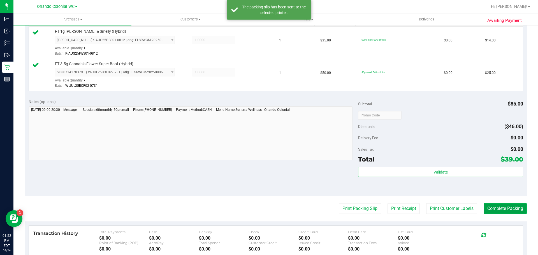
click at [504, 209] on button "Complete Packing" at bounding box center [504, 208] width 43 height 11
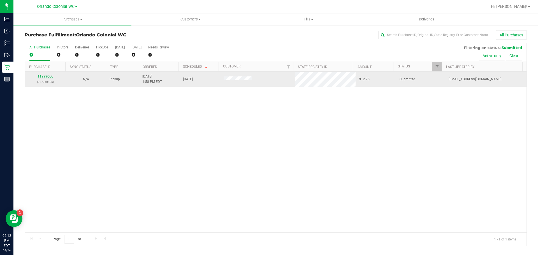
click at [46, 76] on link "11999066" at bounding box center [46, 77] width 16 height 4
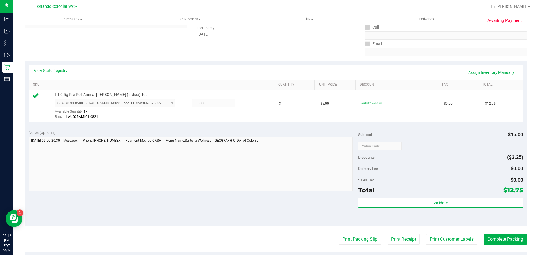
scroll to position [88, 0]
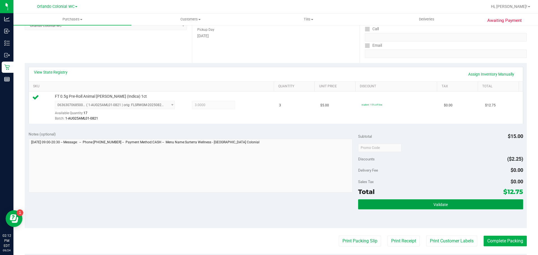
click at [433, 205] on span "Validate" at bounding box center [440, 205] width 14 height 4
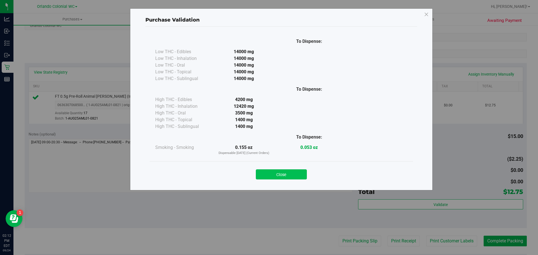
click at [286, 179] on button "Close" at bounding box center [281, 174] width 51 height 10
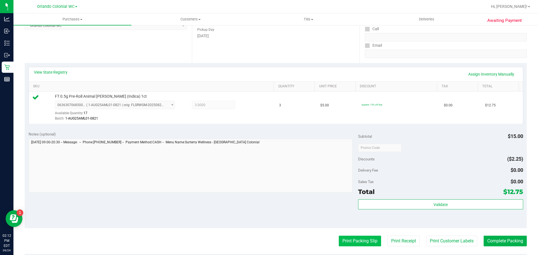
click at [359, 238] on button "Print Packing Slip" at bounding box center [360, 241] width 42 height 11
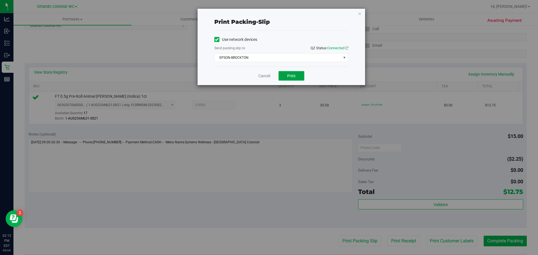
click at [299, 75] on button "Print" at bounding box center [291, 76] width 26 height 10
click at [358, 11] on icon "button" at bounding box center [360, 13] width 4 height 7
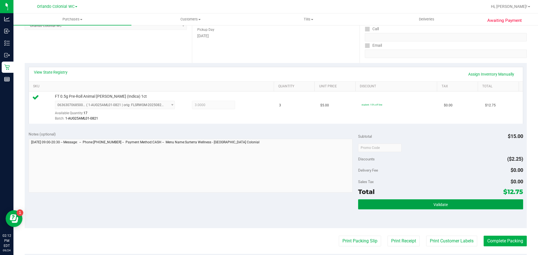
click at [415, 200] on button "Validate" at bounding box center [440, 204] width 165 height 10
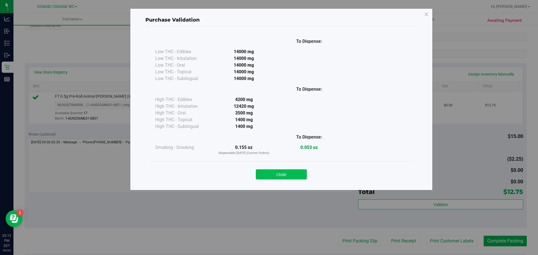
click at [279, 175] on button "Close" at bounding box center [281, 174] width 51 height 10
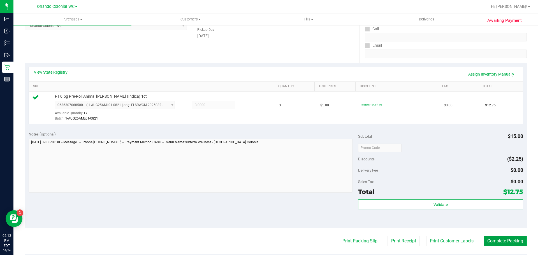
click at [500, 243] on button "Complete Packing" at bounding box center [504, 241] width 43 height 11
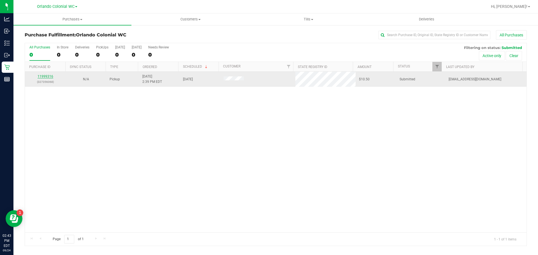
click at [44, 75] on link "11999316" at bounding box center [46, 77] width 16 height 4
